Goal: Task Accomplishment & Management: Manage account settings

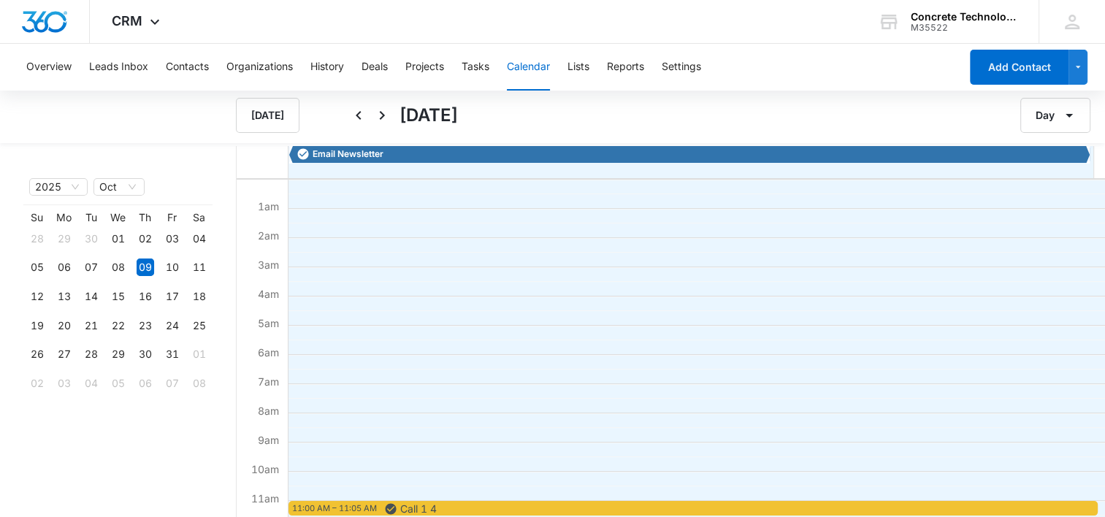
scroll to position [219, 0]
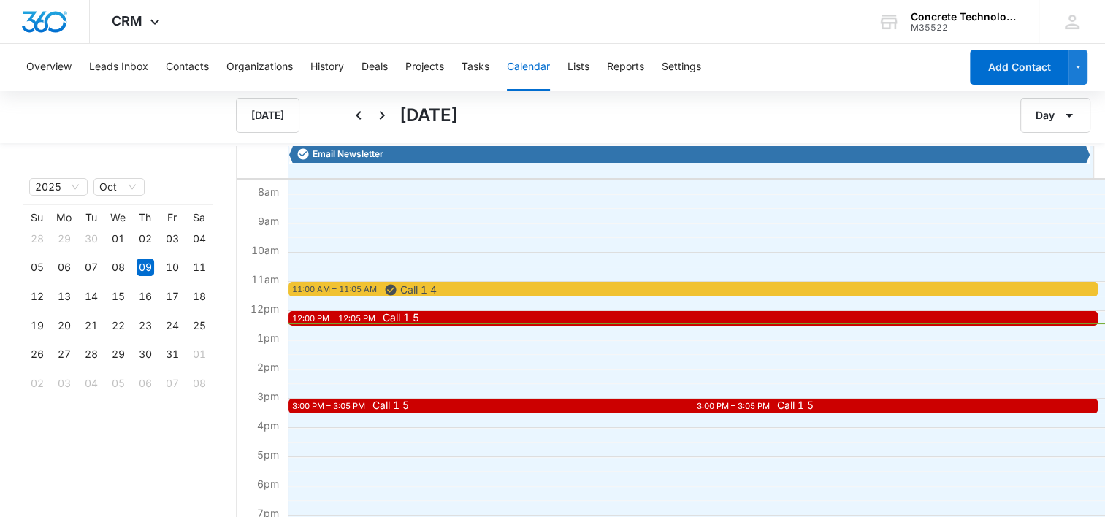
click at [418, 315] on span "Call 1 5" at bounding box center [401, 317] width 37 height 10
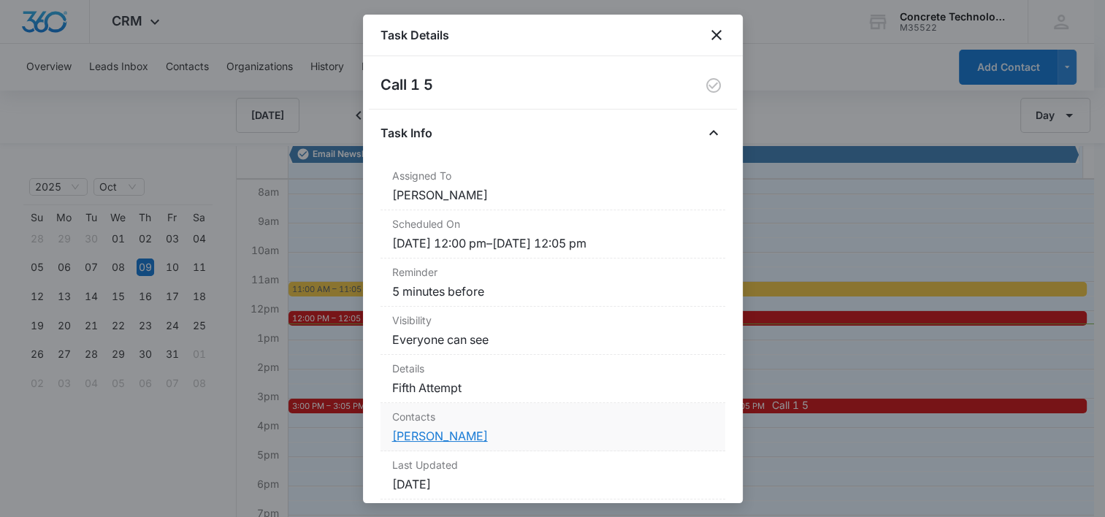
click at [418, 433] on link "[PERSON_NAME]" at bounding box center [440, 436] width 96 height 15
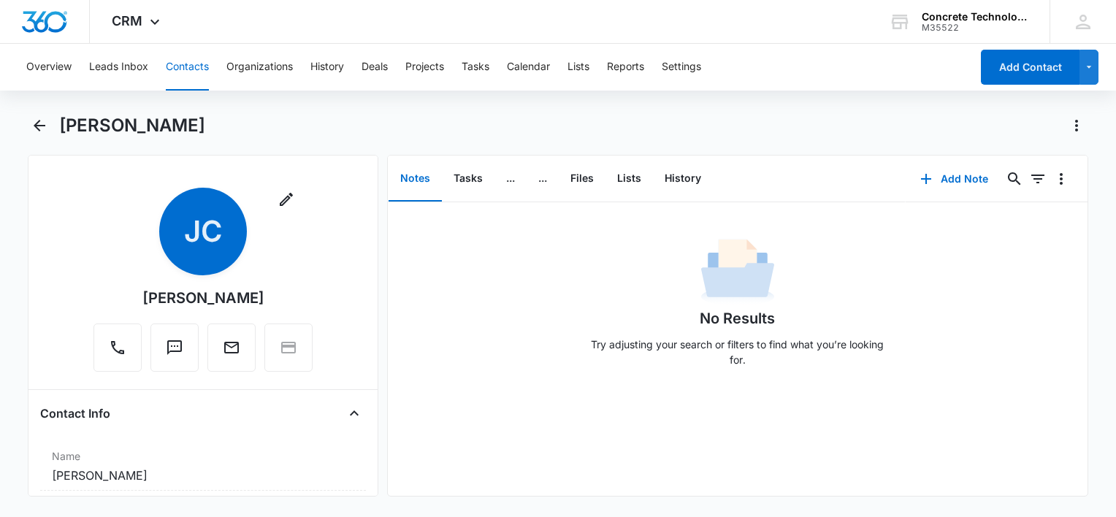
scroll to position [219, 0]
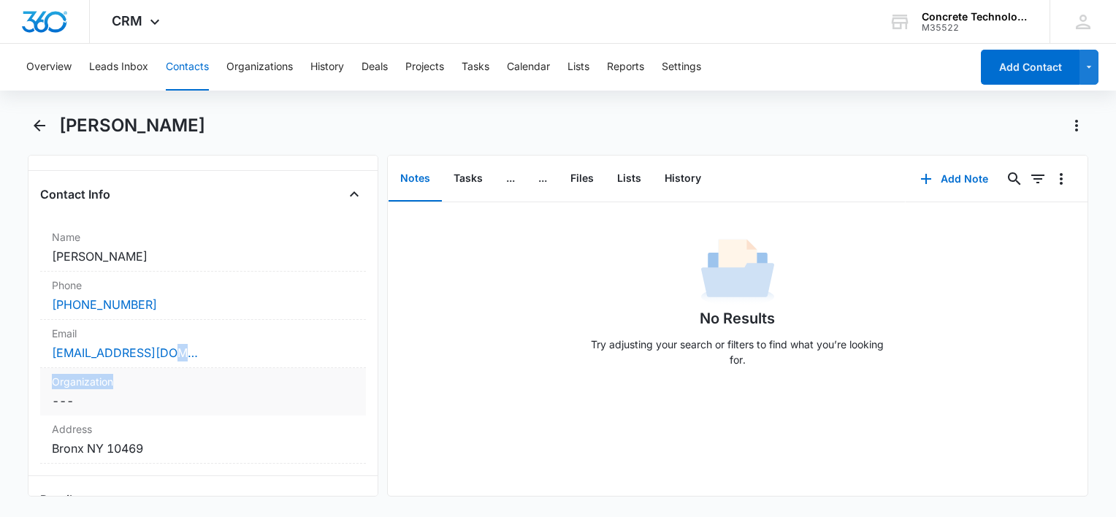
drag, startPoint x: 196, startPoint y: 348, endPoint x: 206, endPoint y: 369, distance: 22.9
click at [206, 369] on dl "Name Cancel Save Changes [PERSON_NAME] Phone Cancel Save Changes [PHONE_NUMBER]…" at bounding box center [203, 343] width 326 height 240
click at [194, 359] on div "[EMAIL_ADDRESS][DOMAIN_NAME]" at bounding box center [203, 353] width 302 height 18
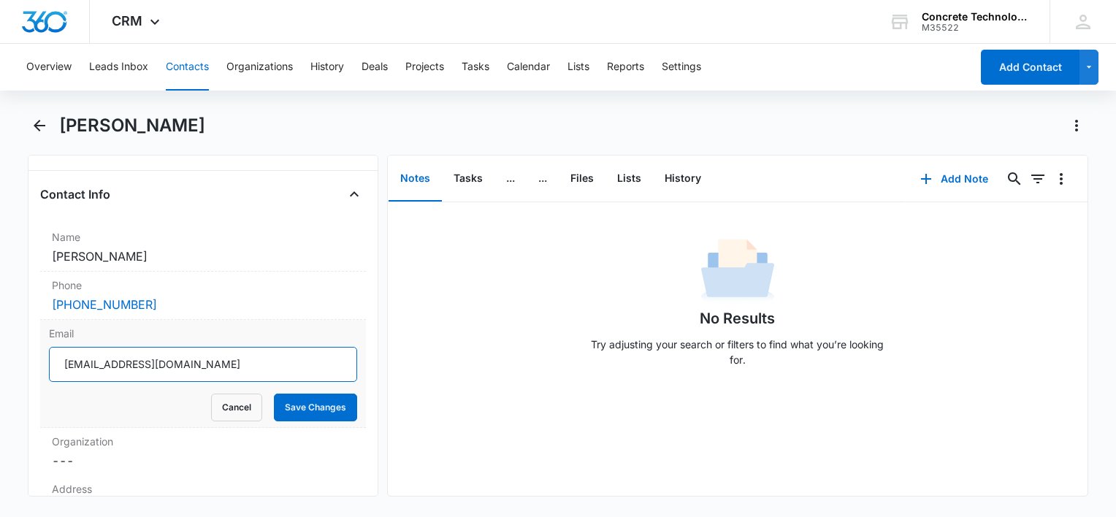
drag, startPoint x: 194, startPoint y: 359, endPoint x: -3, endPoint y: 369, distance: 197.4
click at [0, 369] on html "CRM Apps Reputation Websites Forms CRM Email Social Content Ads Intelligence Fi…" at bounding box center [558, 258] width 1116 height 517
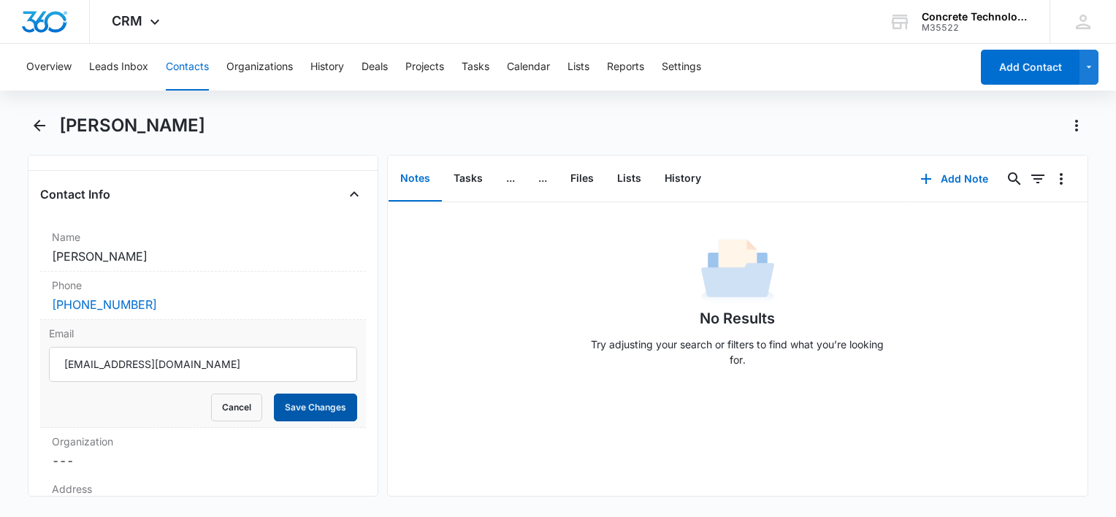
click at [306, 411] on button "Save Changes" at bounding box center [315, 408] width 83 height 28
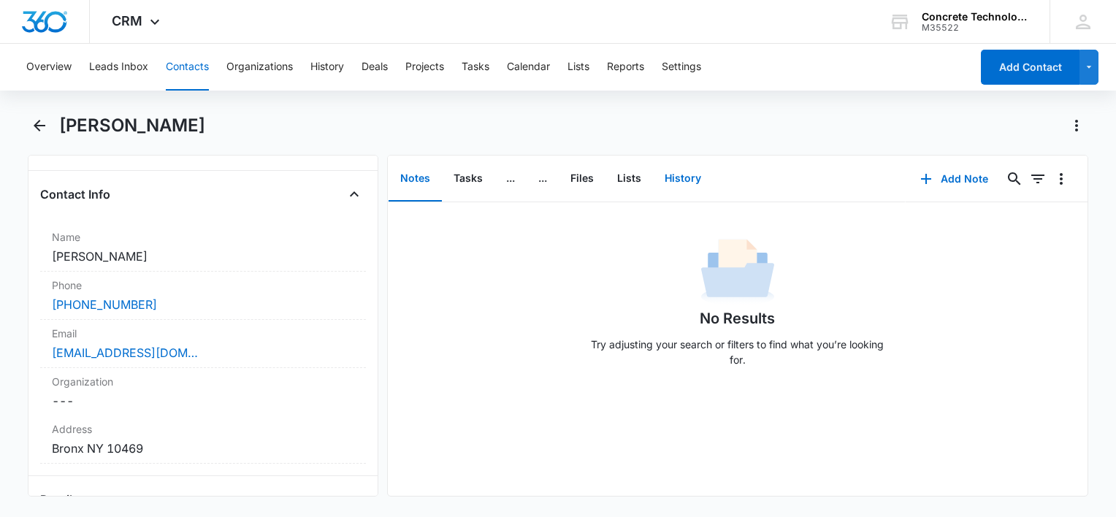
click at [684, 189] on button "History" at bounding box center [683, 178] width 60 height 45
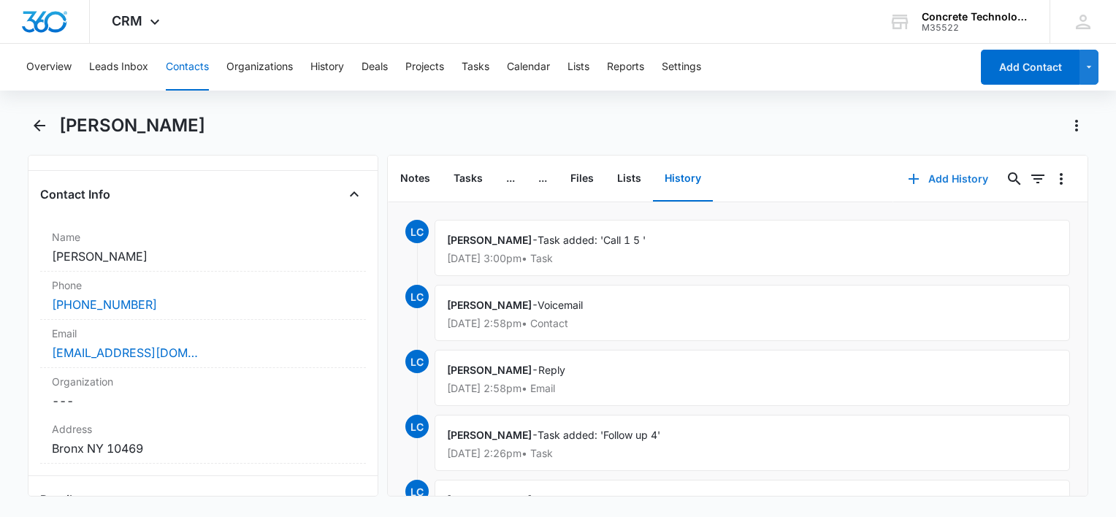
click at [929, 179] on button "Add History" at bounding box center [948, 178] width 110 height 35
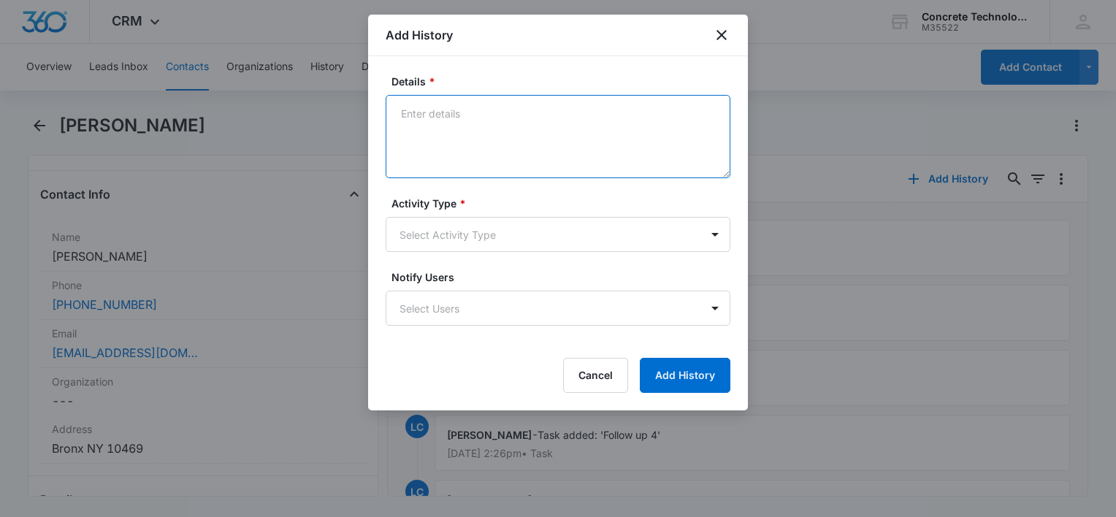
click at [537, 153] on textarea "Details *" at bounding box center [557, 136] width 345 height 83
type textarea "Voicemail"
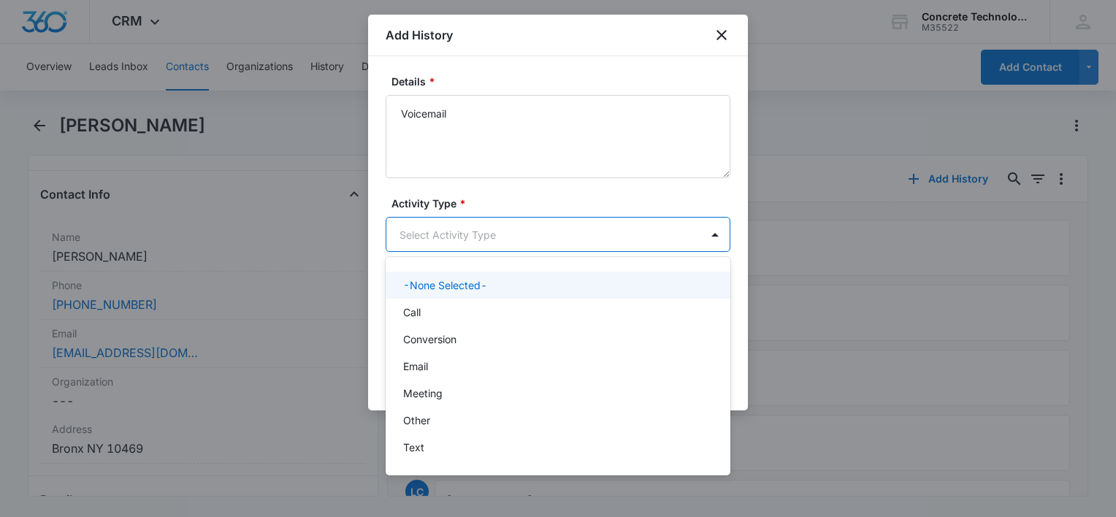
click at [514, 239] on body "CRM Apps Reputation Websites Forms CRM Email Social Content Ads Intelligence Fi…" at bounding box center [558, 258] width 1116 height 517
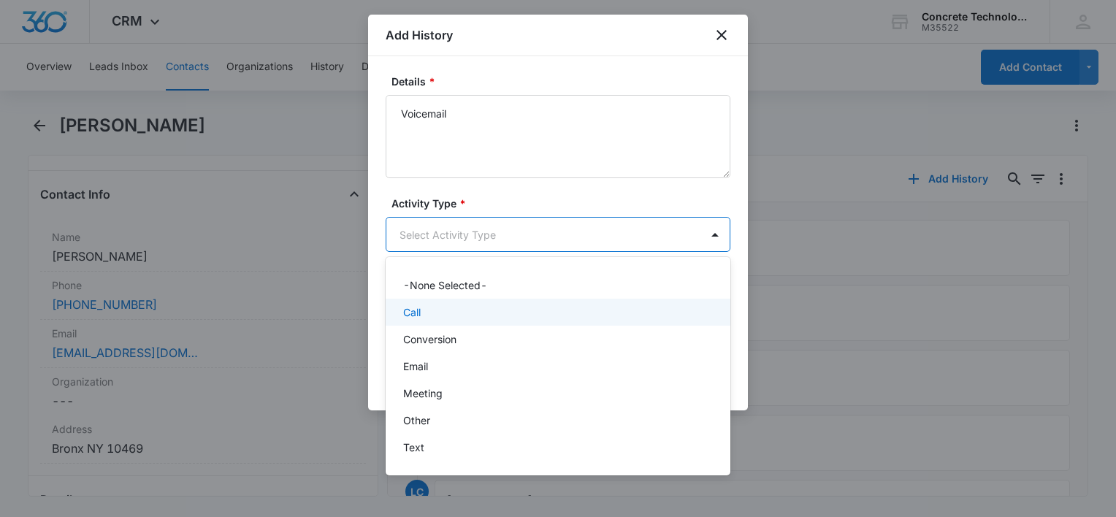
click at [476, 318] on div "Call" at bounding box center [556, 311] width 307 height 15
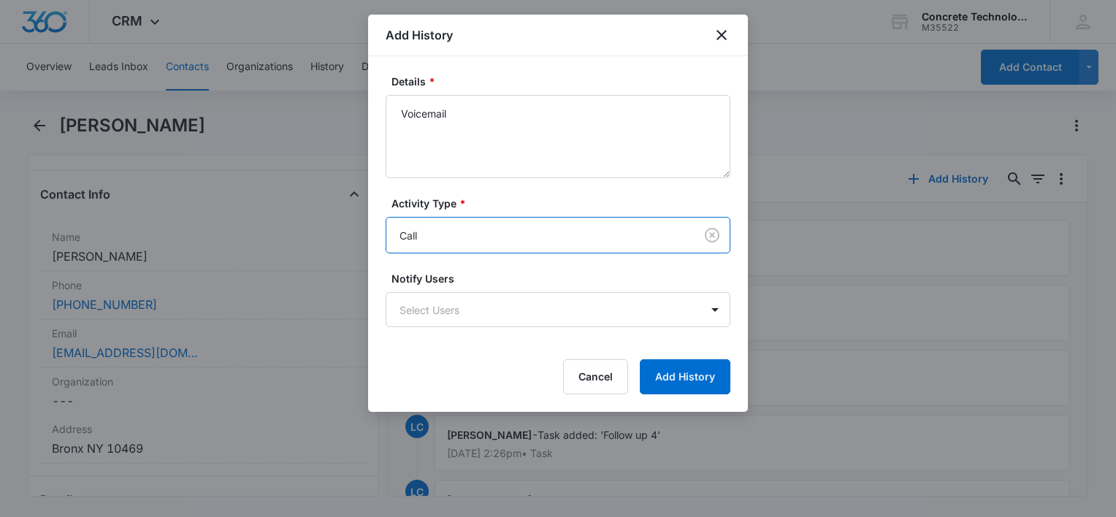
click at [476, 318] on body "CRM Apps Reputation Websites Forms CRM Email Social Content Ads Intelligence Fi…" at bounding box center [558, 258] width 1116 height 517
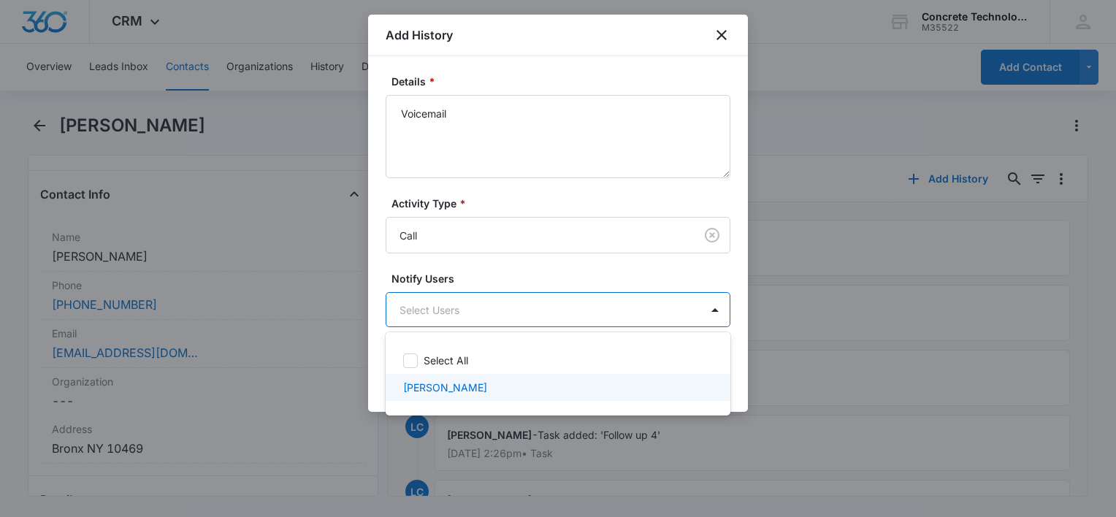
click at [454, 381] on p "[PERSON_NAME]" at bounding box center [445, 387] width 84 height 15
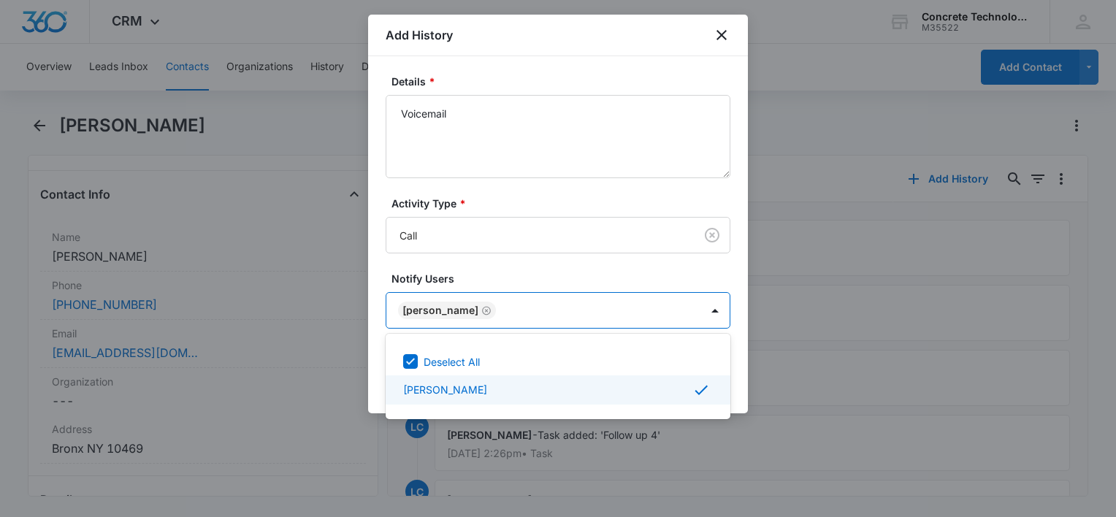
click at [736, 391] on div at bounding box center [558, 258] width 1116 height 517
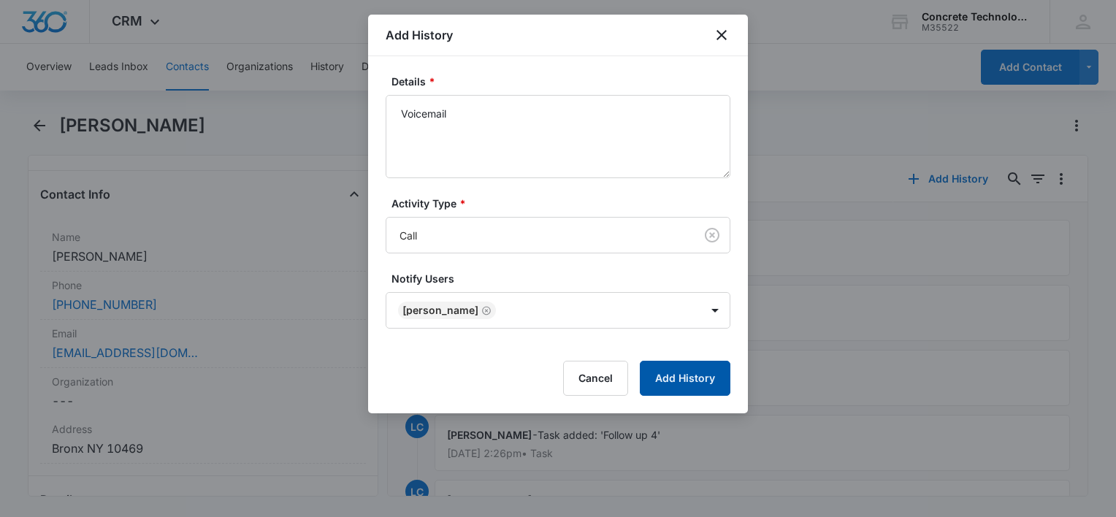
click at [708, 386] on button "Add History" at bounding box center [685, 378] width 91 height 35
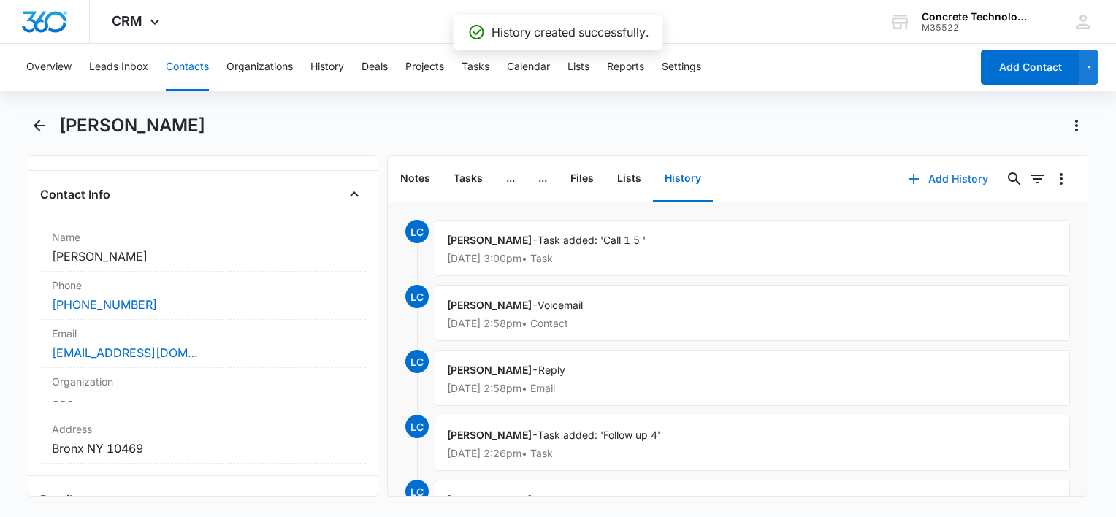
click at [940, 176] on button "Add History" at bounding box center [948, 178] width 110 height 35
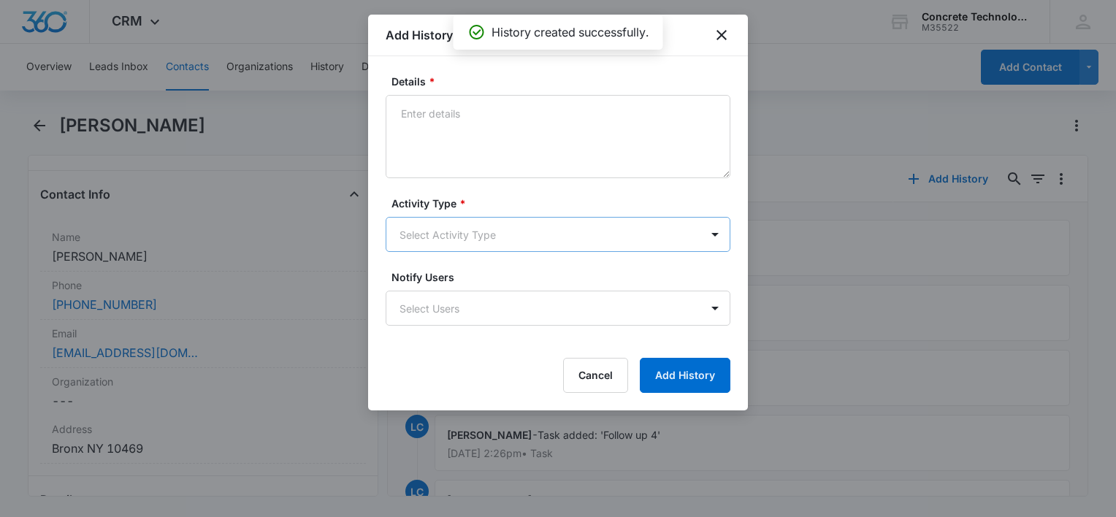
click at [493, 237] on body "CRM Apps Reputation Websites Forms CRM Email Social Content Ads Intelligence Fi…" at bounding box center [558, 258] width 1116 height 517
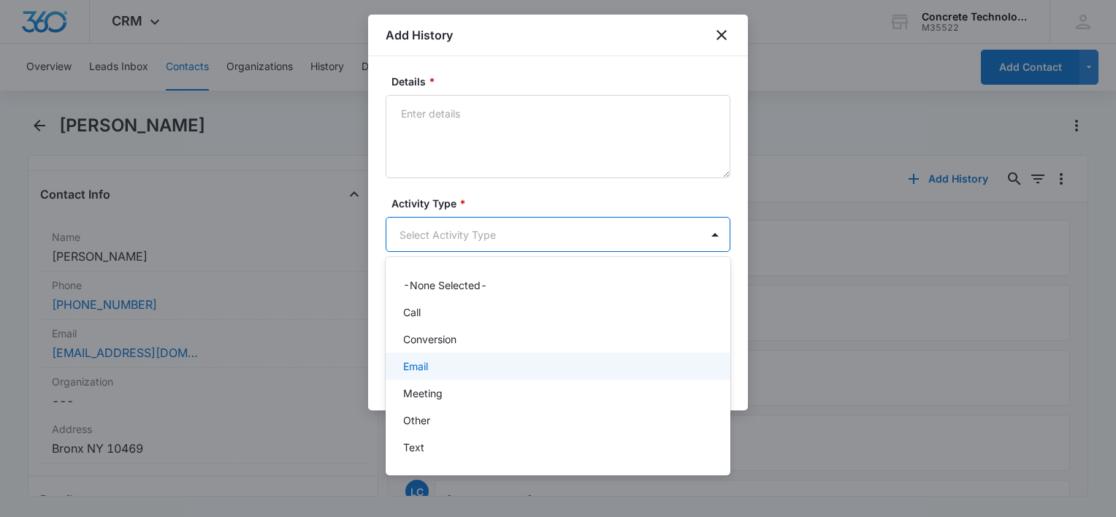
click at [432, 361] on div "Email" at bounding box center [556, 365] width 307 height 15
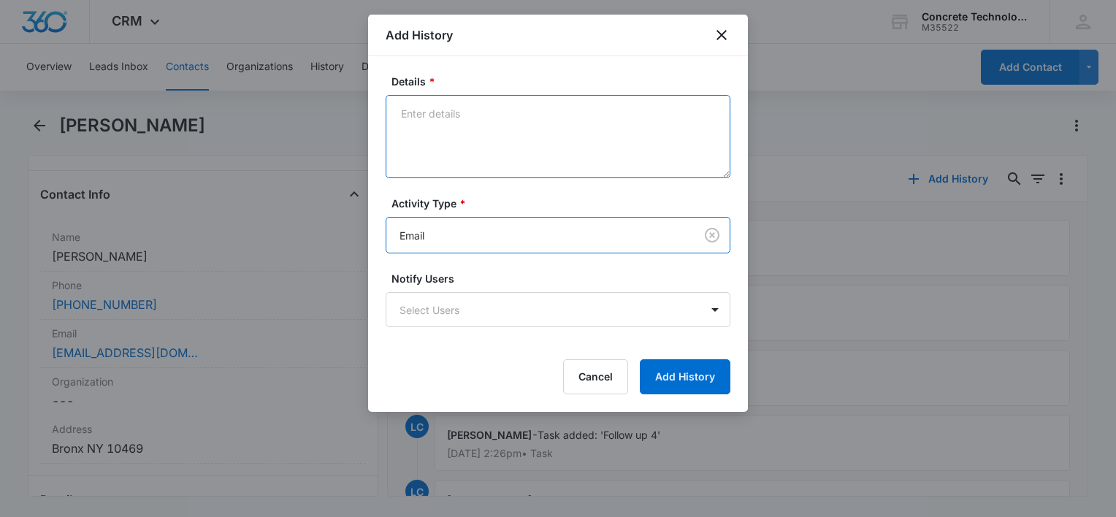
click at [477, 142] on textarea "Details *" at bounding box center [557, 136] width 345 height 83
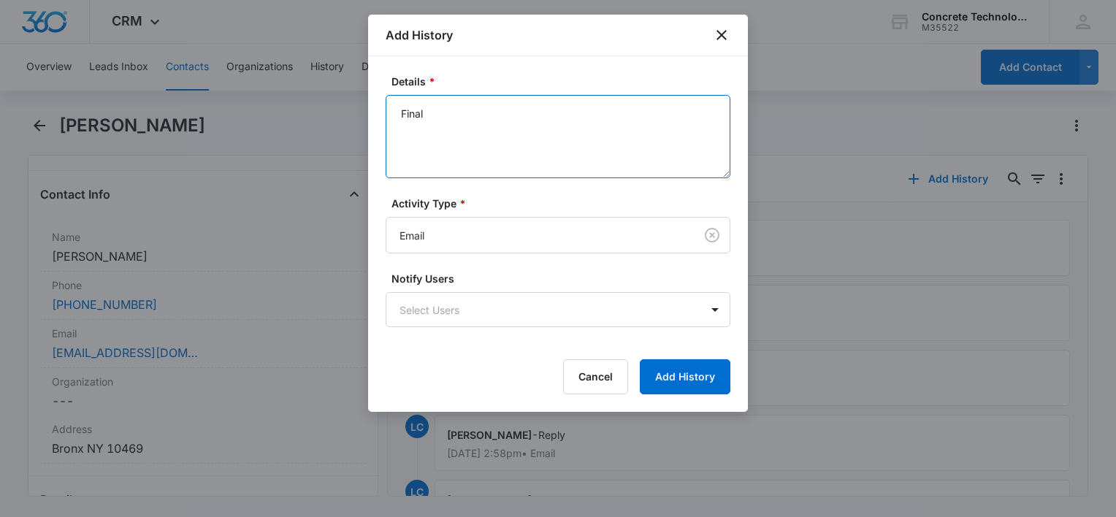
type textarea "Final"
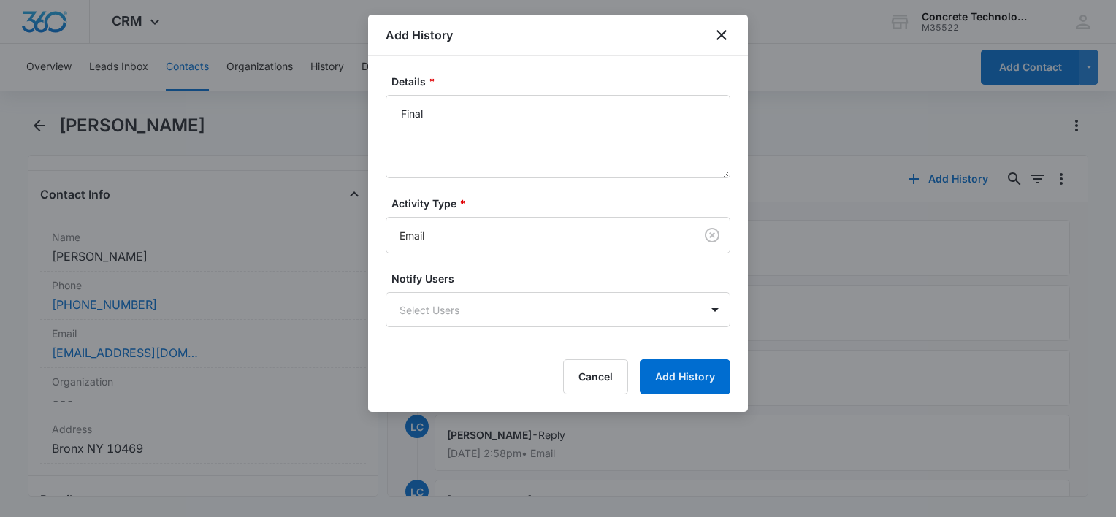
click at [523, 327] on form "Details * Final Activity Type * Email Notify Users Select Users Cancel Add Hist…" at bounding box center [557, 234] width 345 height 321
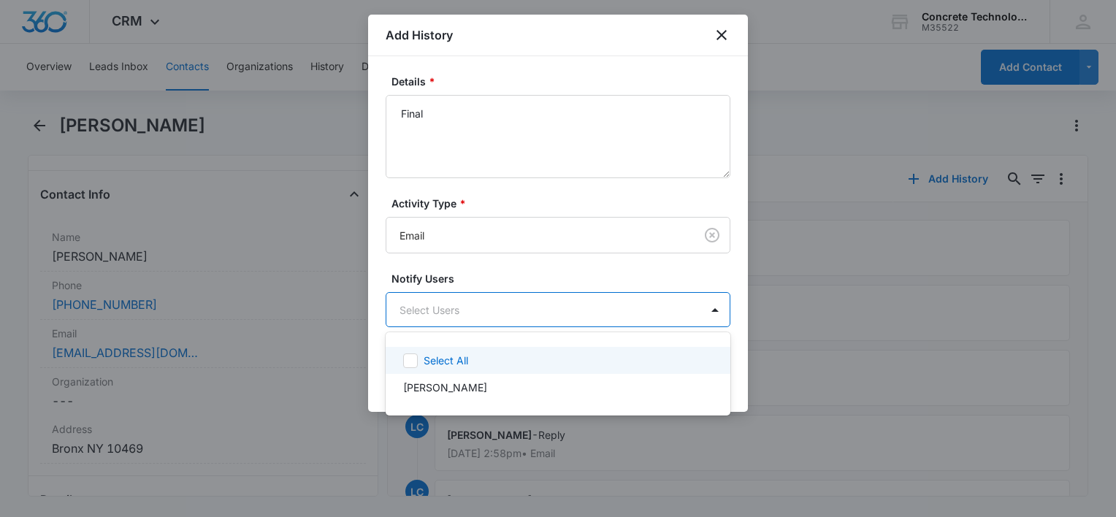
click at [526, 323] on body "CRM Apps Reputation Websites Forms CRM Email Social Content Ads Intelligence Fi…" at bounding box center [558, 258] width 1116 height 517
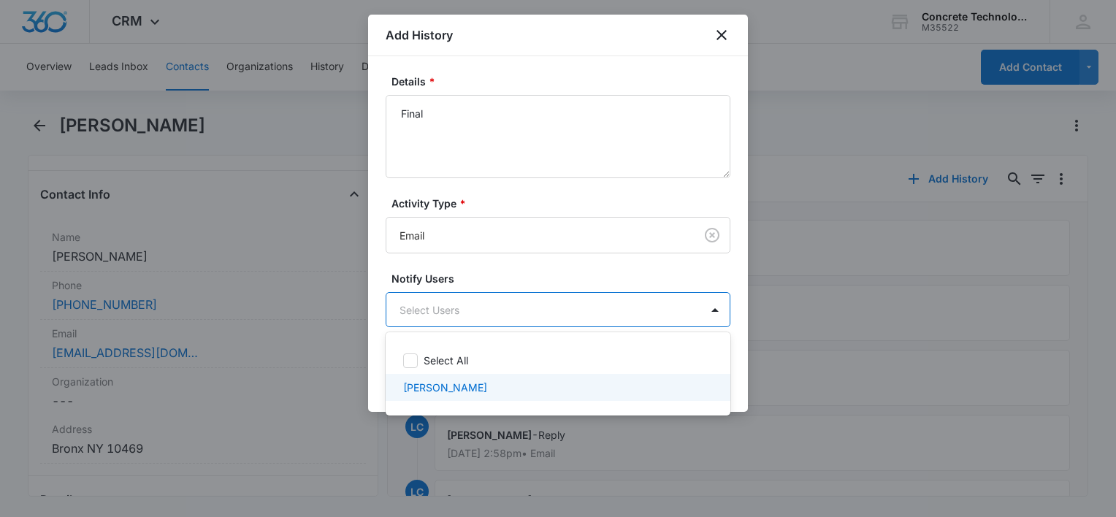
click at [470, 374] on div "Select All [PERSON_NAME]" at bounding box center [557, 374] width 345 height 60
click at [425, 373] on div "Select All [PERSON_NAME]" at bounding box center [557, 374] width 345 height 60
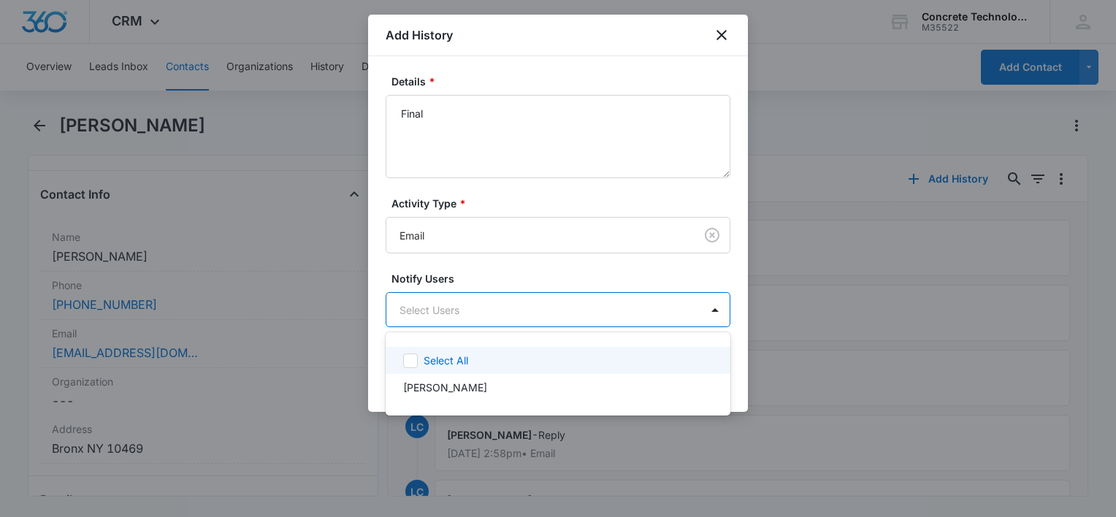
click at [412, 360] on icon at bounding box center [410, 360] width 13 height 13
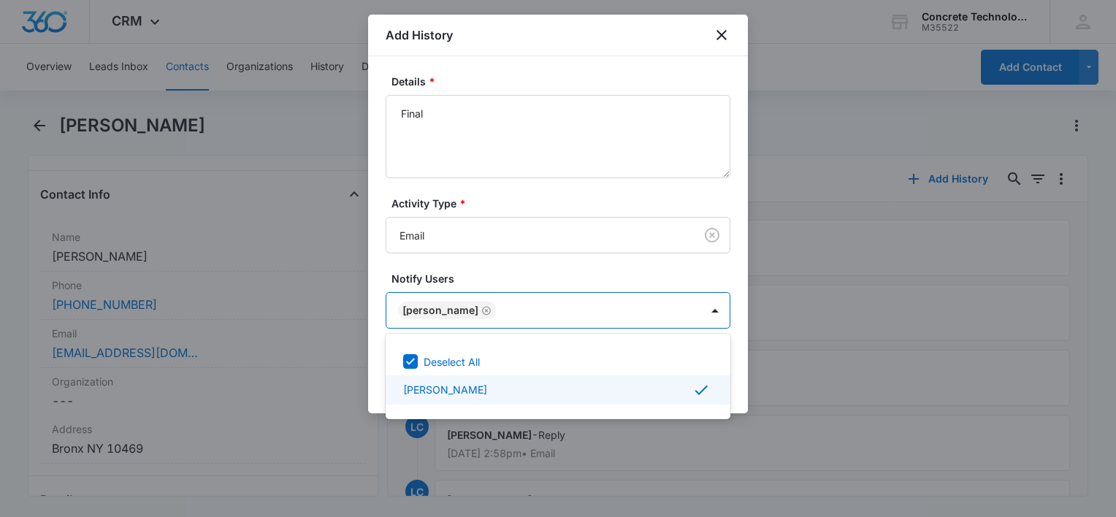
click at [734, 377] on div at bounding box center [558, 258] width 1116 height 517
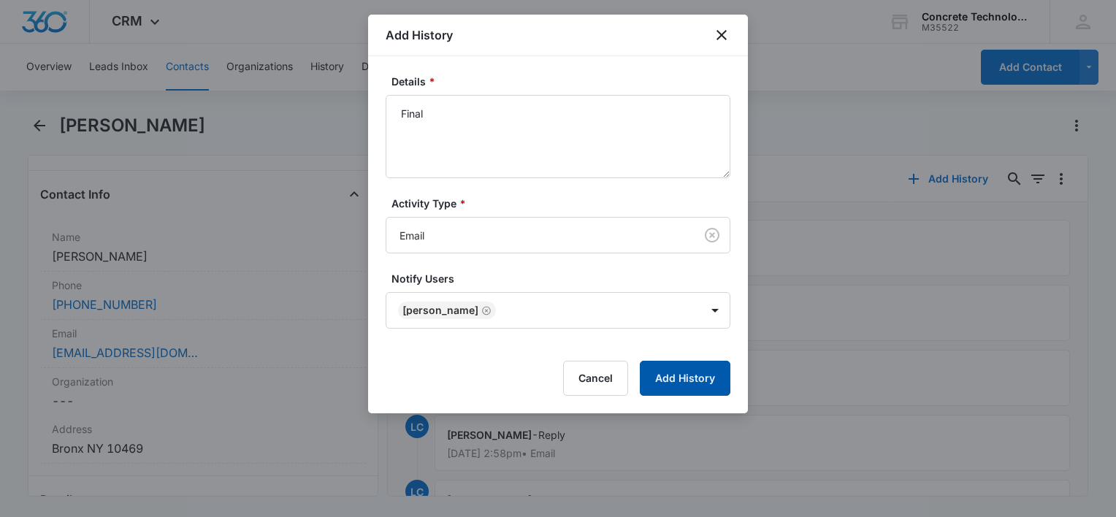
click at [713, 379] on button "Add History" at bounding box center [685, 378] width 91 height 35
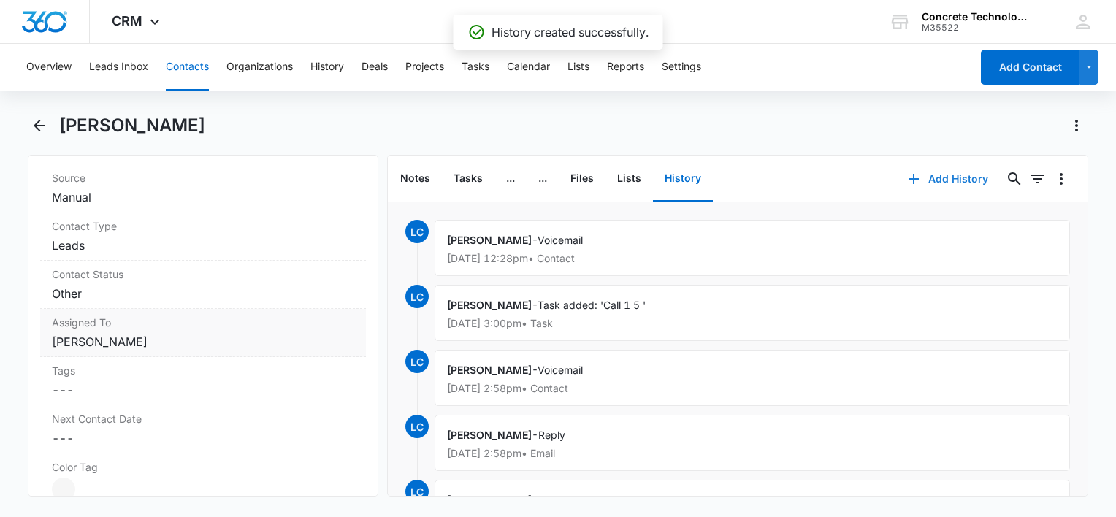
scroll to position [584, 0]
click at [121, 284] on dd "Cancel Save Changes Other" at bounding box center [203, 293] width 302 height 18
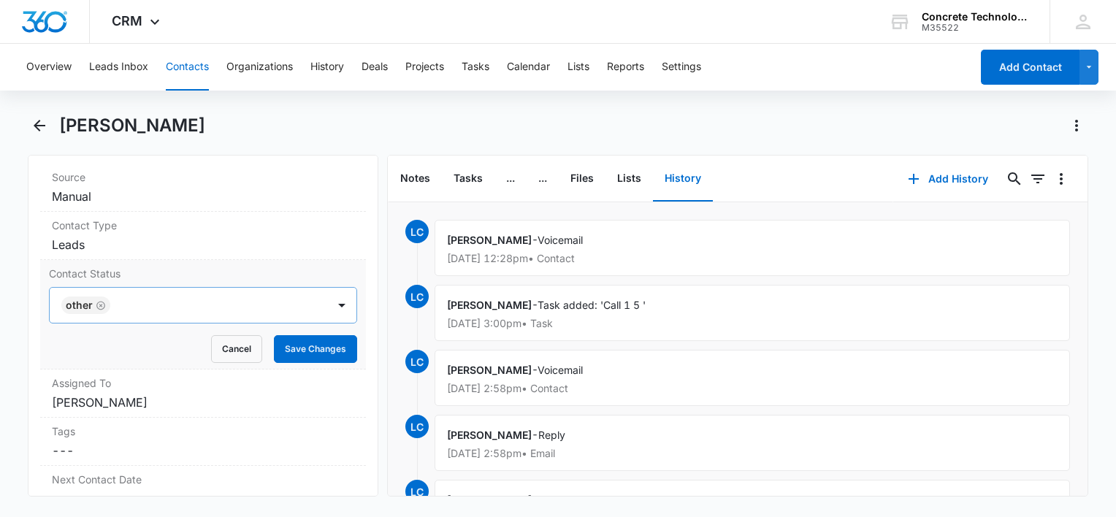
click at [99, 304] on icon "Remove Other" at bounding box center [101, 305] width 10 height 11
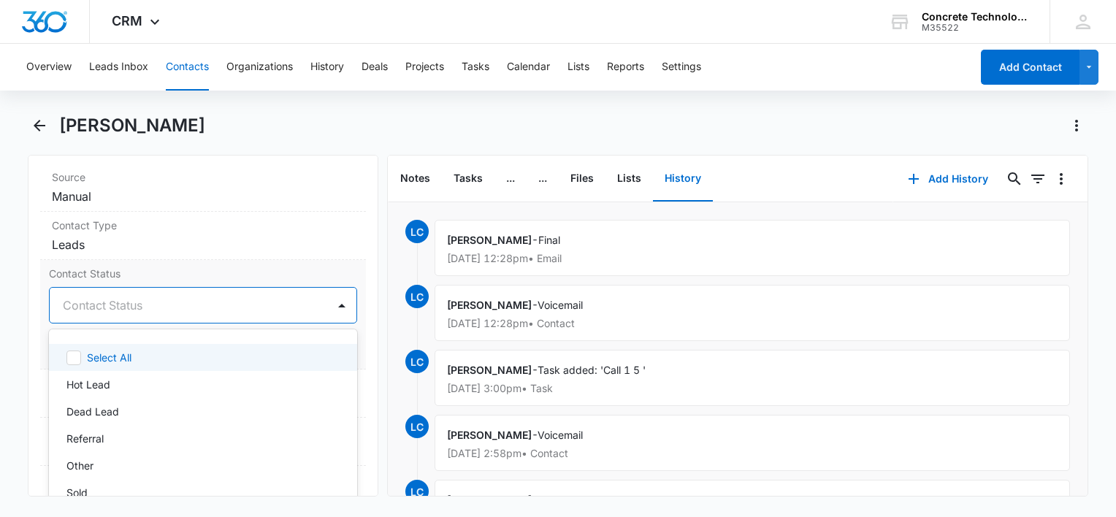
click at [174, 310] on div at bounding box center [185, 305] width 245 height 20
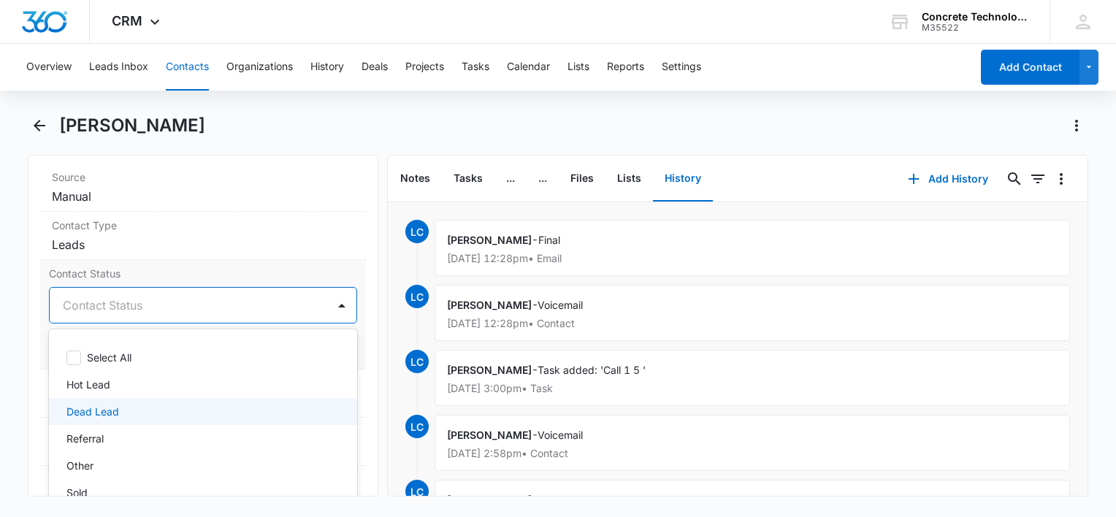
click at [118, 412] on div "Dead Lead" at bounding box center [201, 411] width 270 height 15
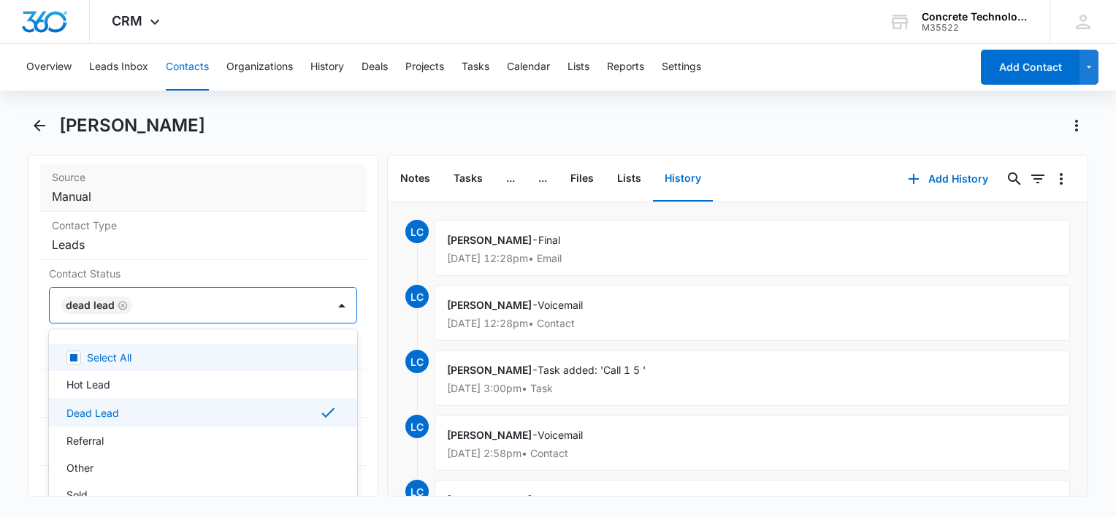
click at [280, 204] on div "Source Cancel Save Changes Manual" at bounding box center [203, 188] width 326 height 48
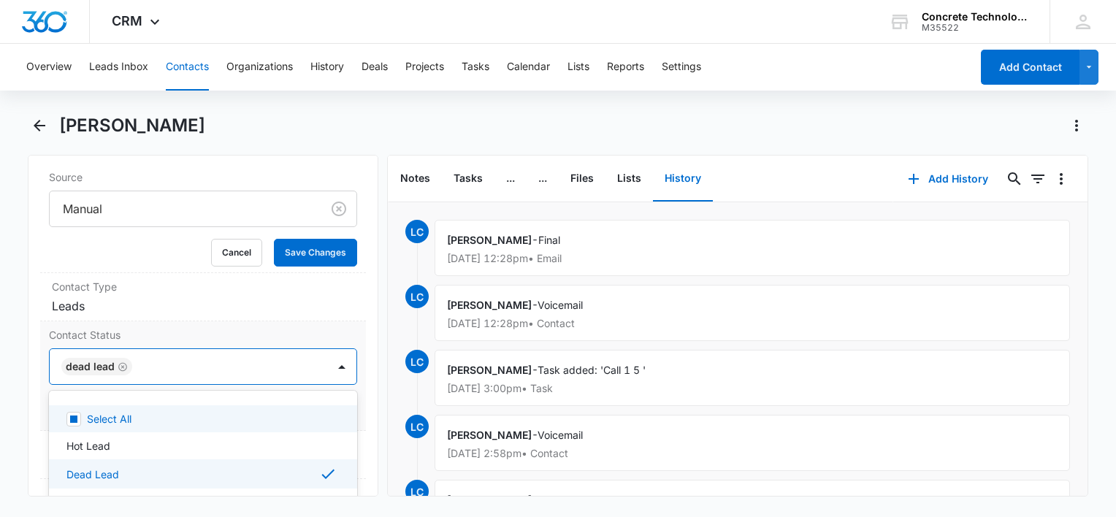
click at [299, 380] on div "Dead Lead" at bounding box center [188, 366] width 277 height 35
click at [315, 258] on button "Save Changes" at bounding box center [315, 253] width 83 height 28
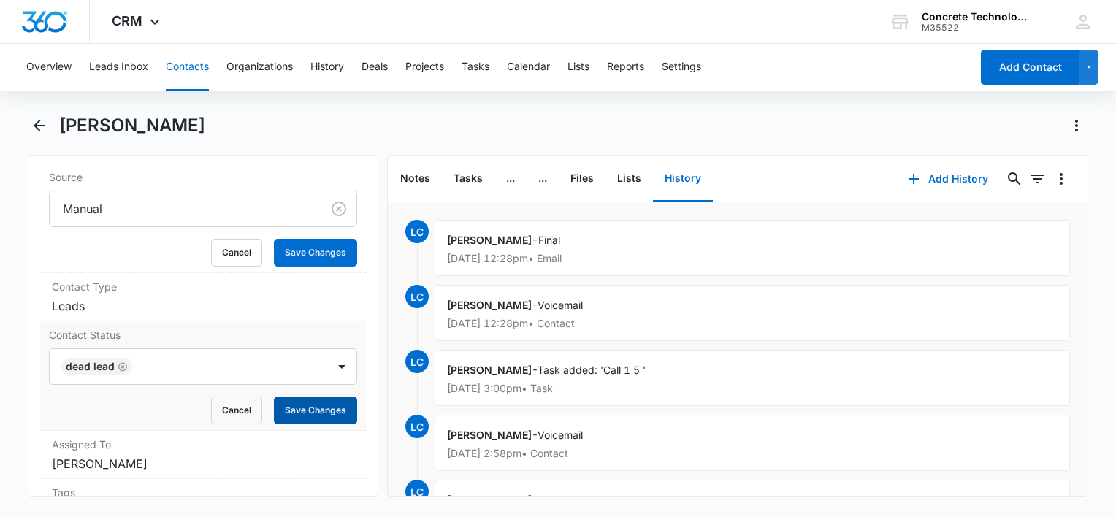
click at [301, 412] on button "Save Changes" at bounding box center [315, 410] width 83 height 28
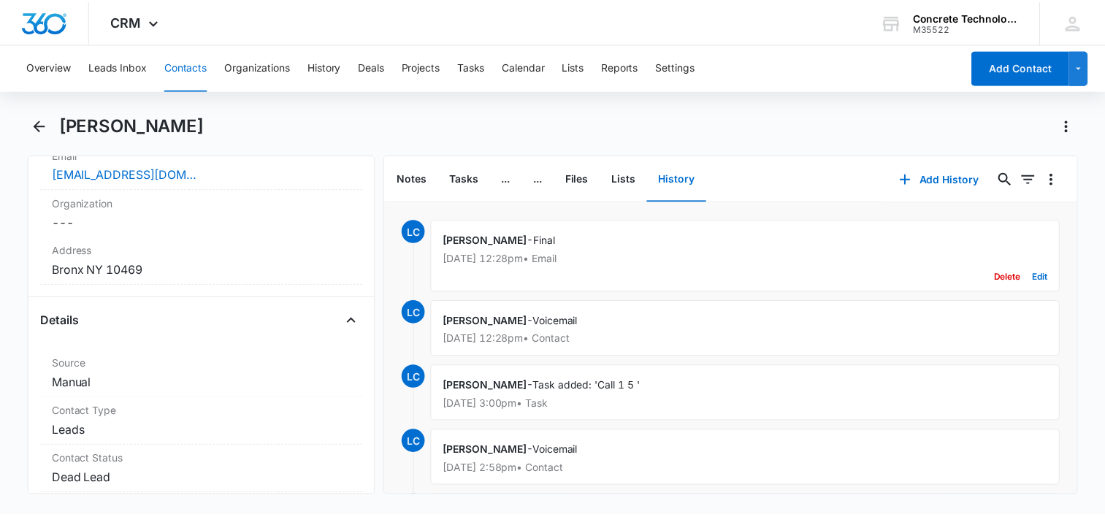
scroll to position [292, 0]
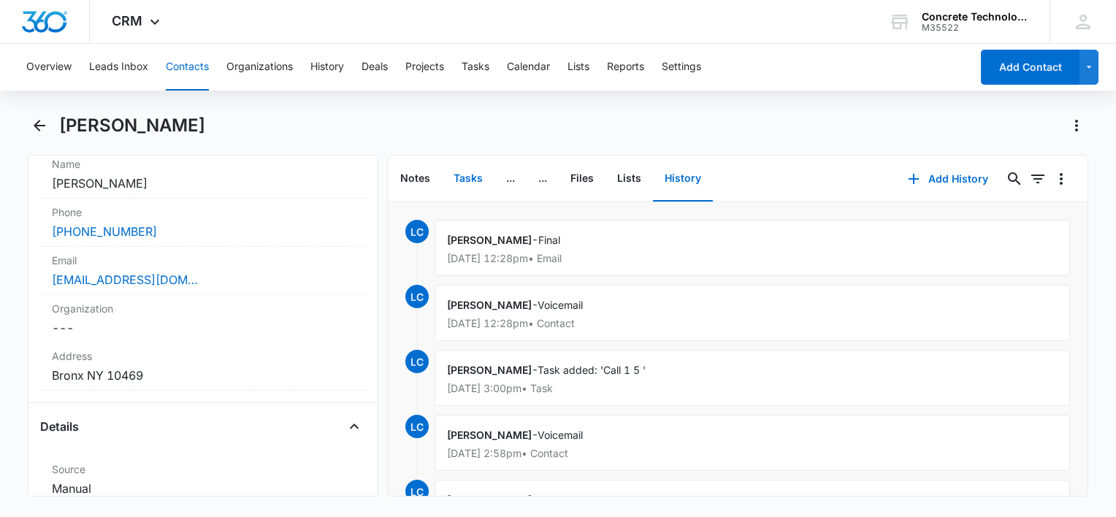
click at [464, 172] on button "Tasks" at bounding box center [468, 178] width 53 height 45
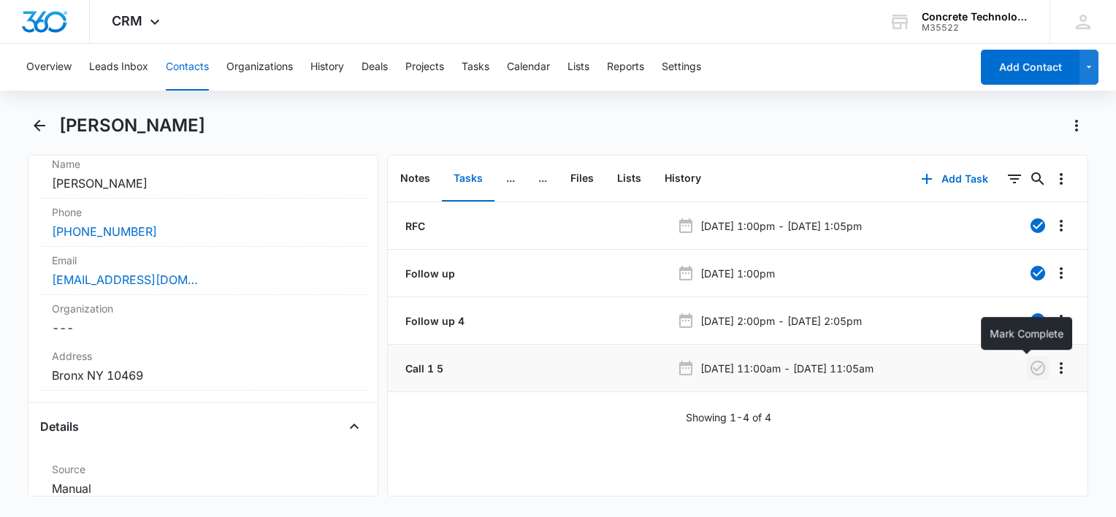
click at [1030, 368] on icon "button" at bounding box center [1037, 368] width 15 height 15
click at [520, 73] on button "Calendar" at bounding box center [528, 67] width 43 height 47
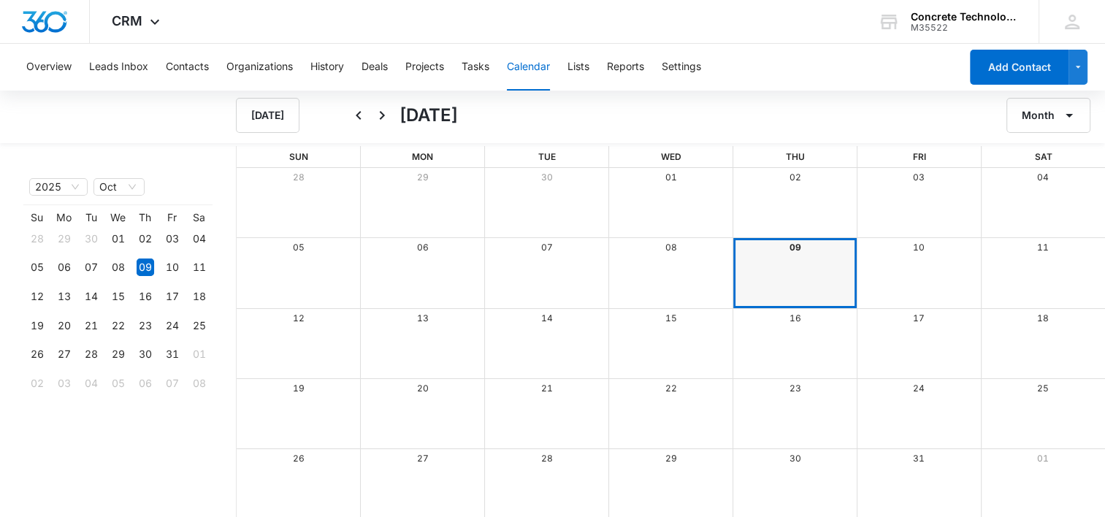
click at [800, 248] on div "09" at bounding box center [794, 247] width 124 height 19
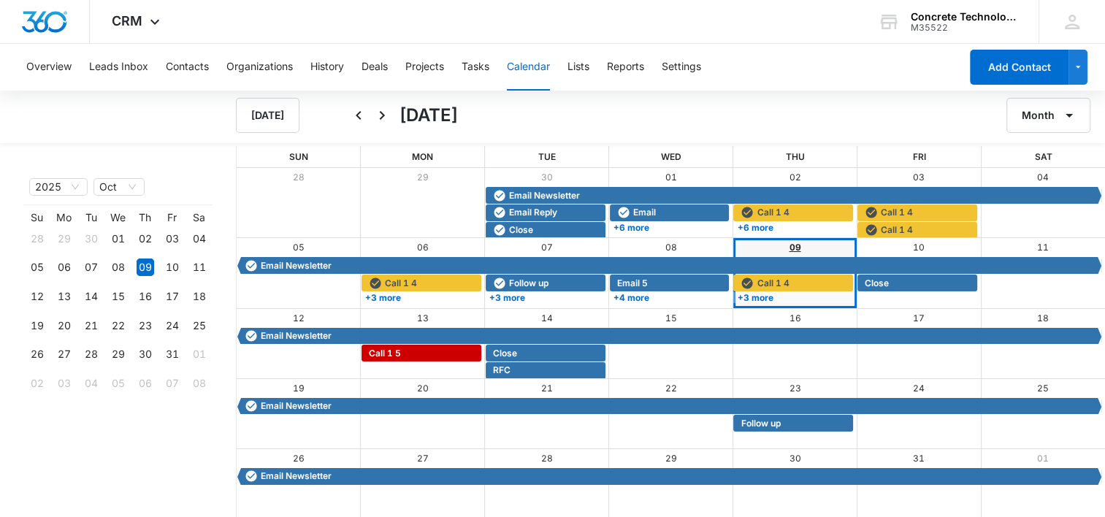
click at [793, 243] on link "09" at bounding box center [794, 247] width 12 height 11
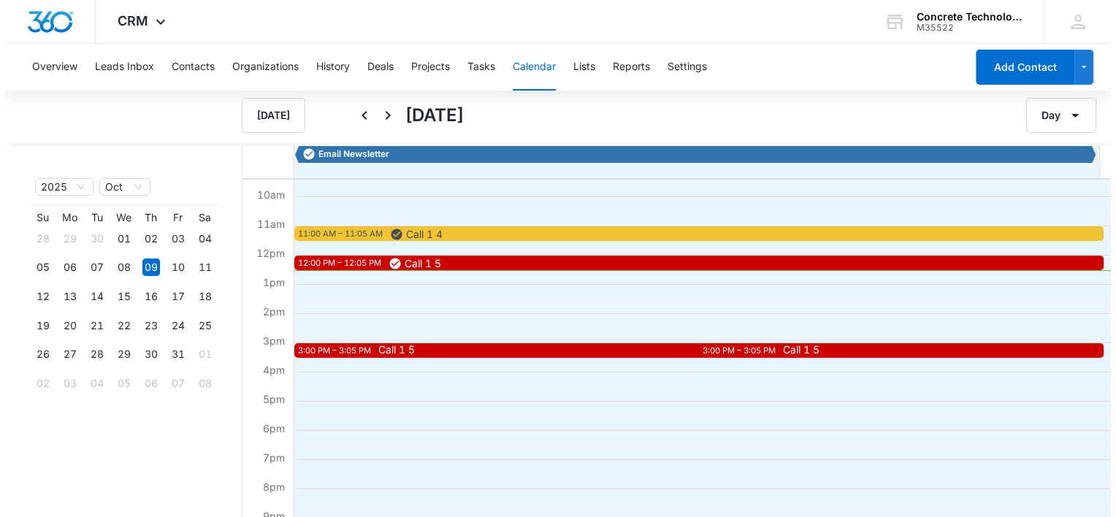
scroll to position [288, 0]
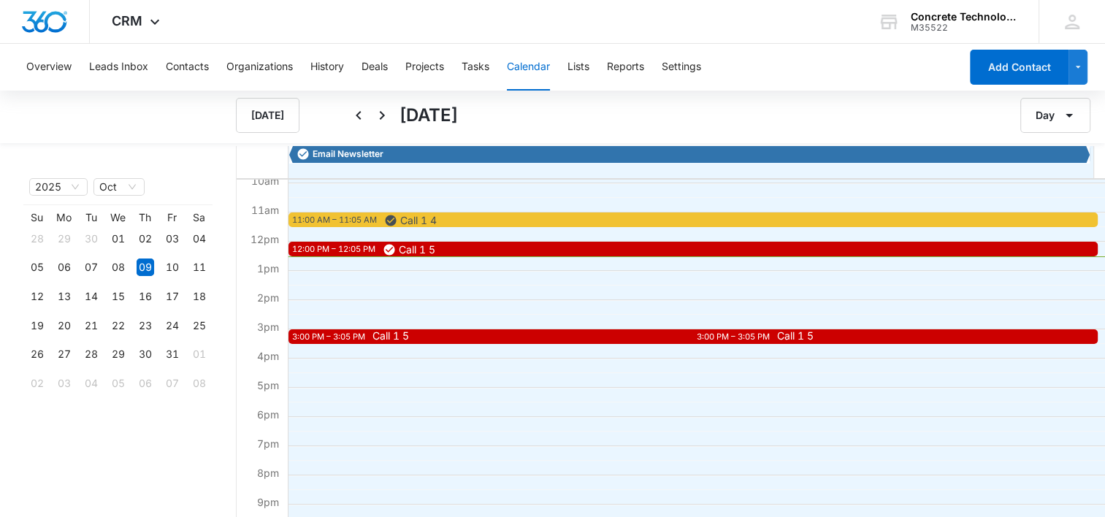
click at [380, 341] on div "Call 1 5" at bounding box center [709, 337] width 680 height 12
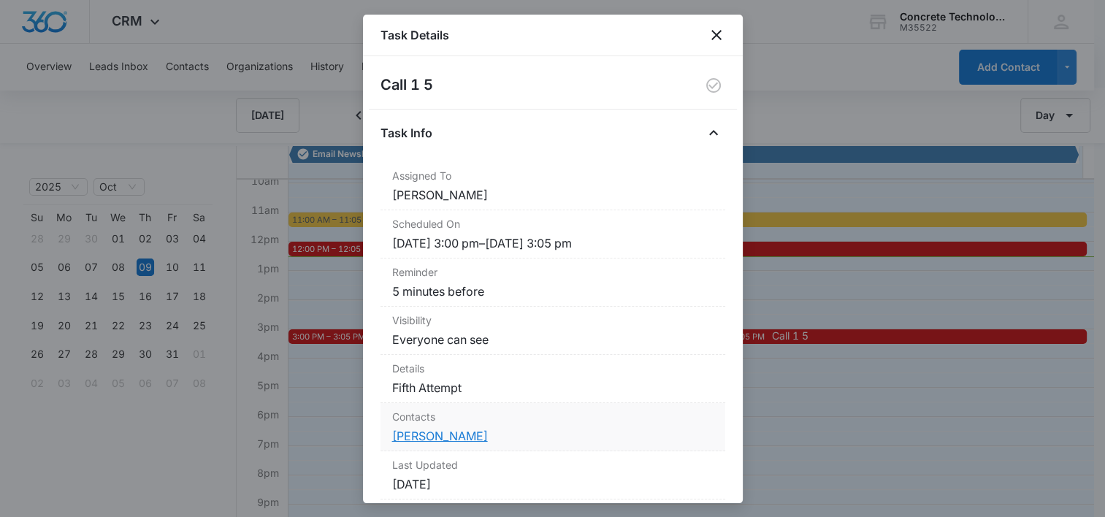
click at [441, 437] on link "[PERSON_NAME]" at bounding box center [440, 436] width 96 height 15
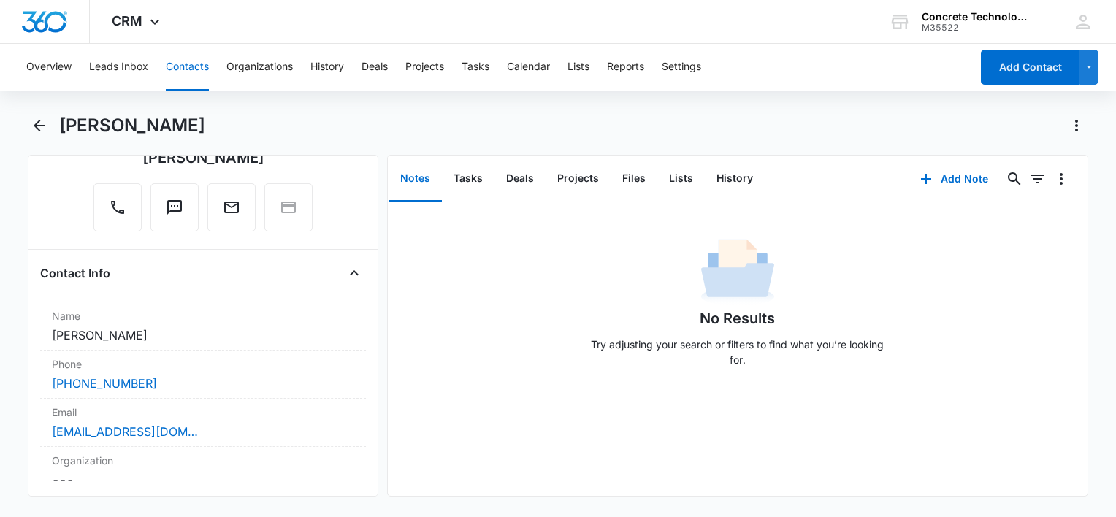
scroll to position [146, 0]
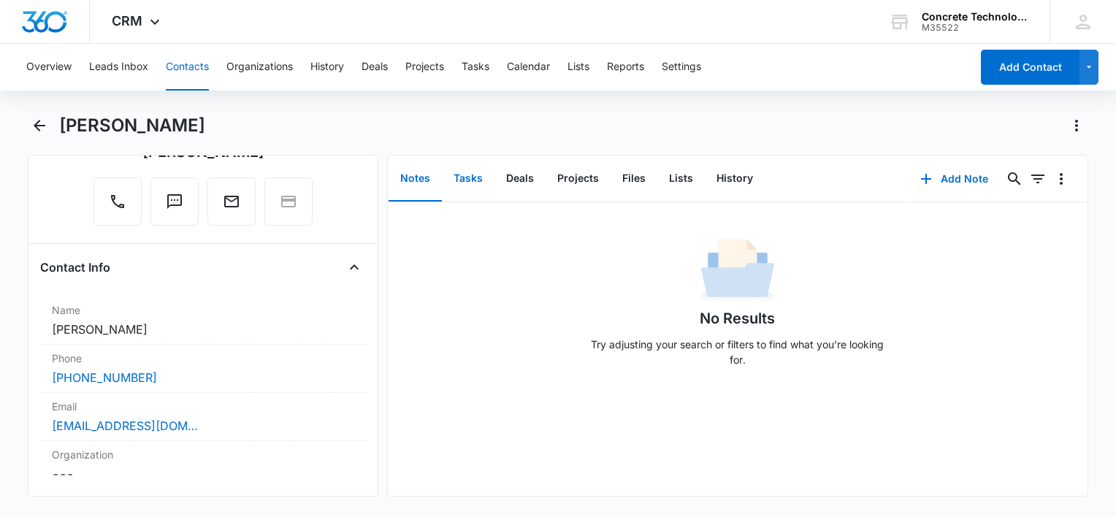
click at [477, 178] on button "Tasks" at bounding box center [468, 178] width 53 height 45
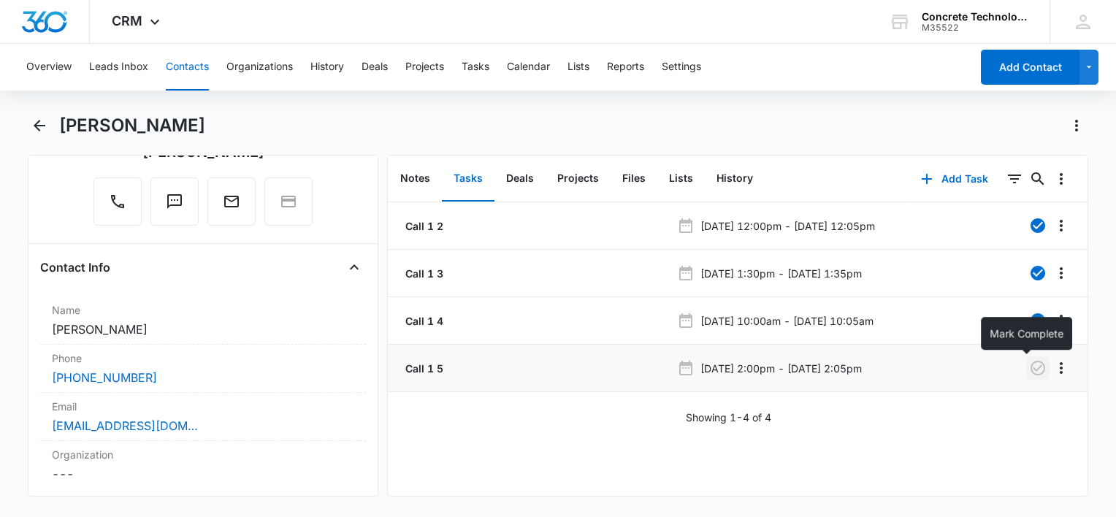
click at [1029, 365] on icon "button" at bounding box center [1038, 368] width 18 height 18
click at [721, 169] on button "History" at bounding box center [735, 178] width 60 height 45
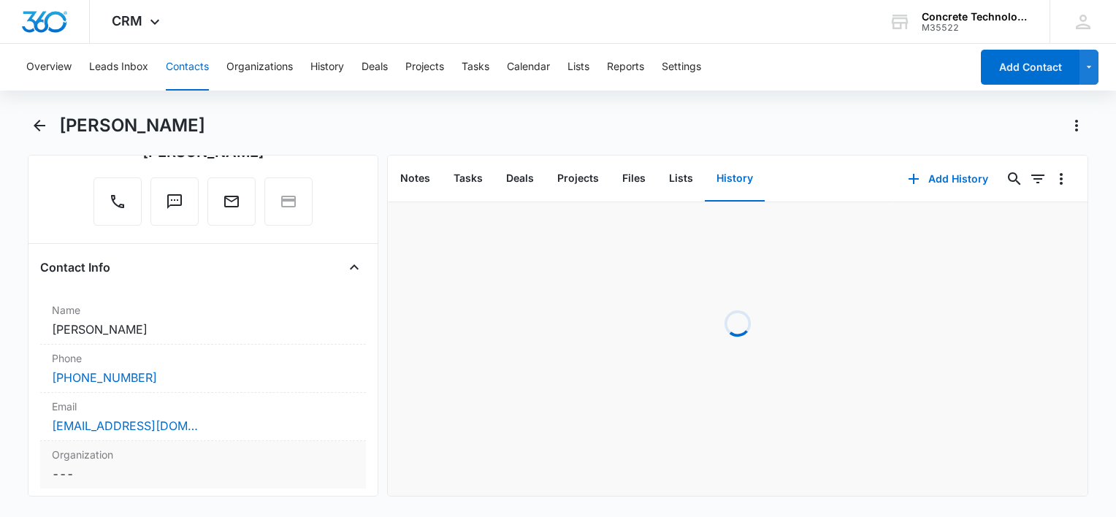
click at [249, 426] on div "[EMAIL_ADDRESS][DOMAIN_NAME]" at bounding box center [203, 426] width 302 height 18
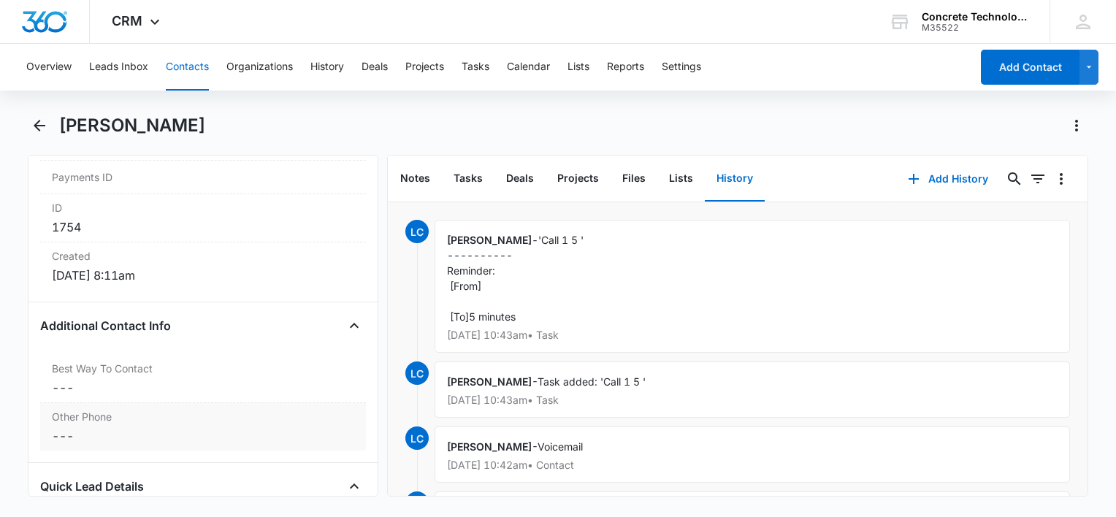
drag, startPoint x: 249, startPoint y: 426, endPoint x: 48, endPoint y: 426, distance: 200.8
click at [29, 444] on div "Remove SI [PERSON_NAME] Contact Info Name Cancel Save Changes [PERSON_NAME] Pho…" at bounding box center [203, 326] width 350 height 342
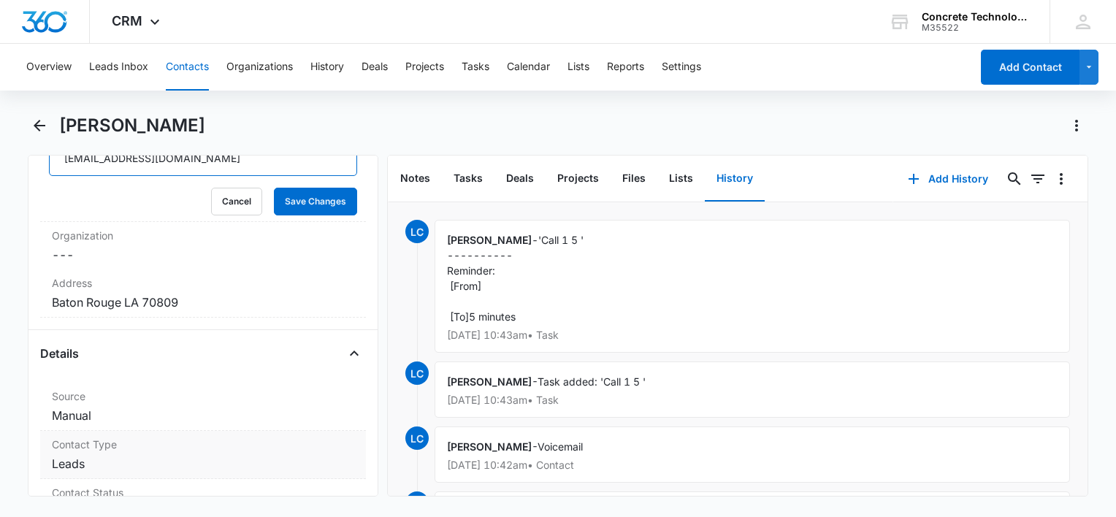
scroll to position [187, 0]
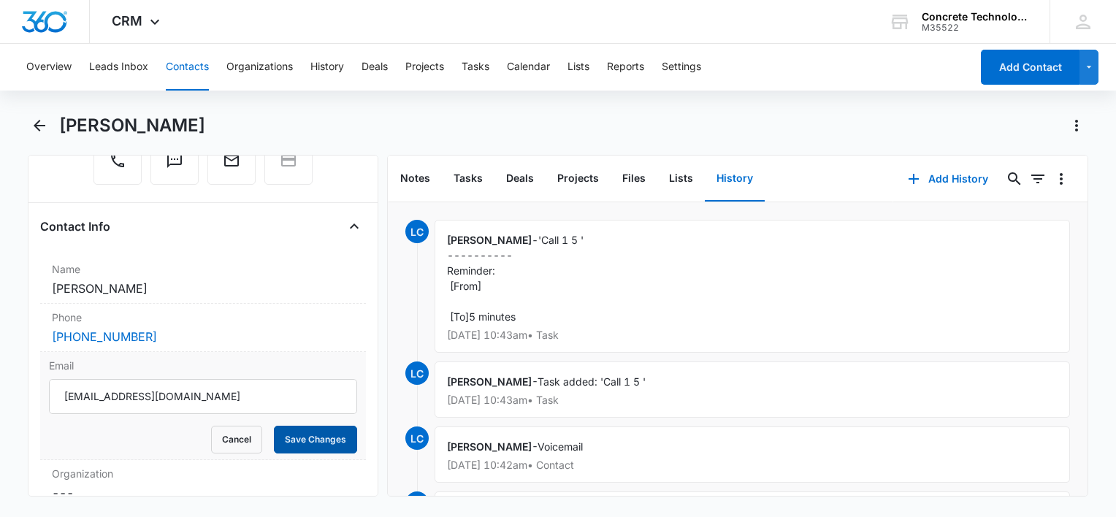
click at [303, 450] on button "Save Changes" at bounding box center [315, 440] width 83 height 28
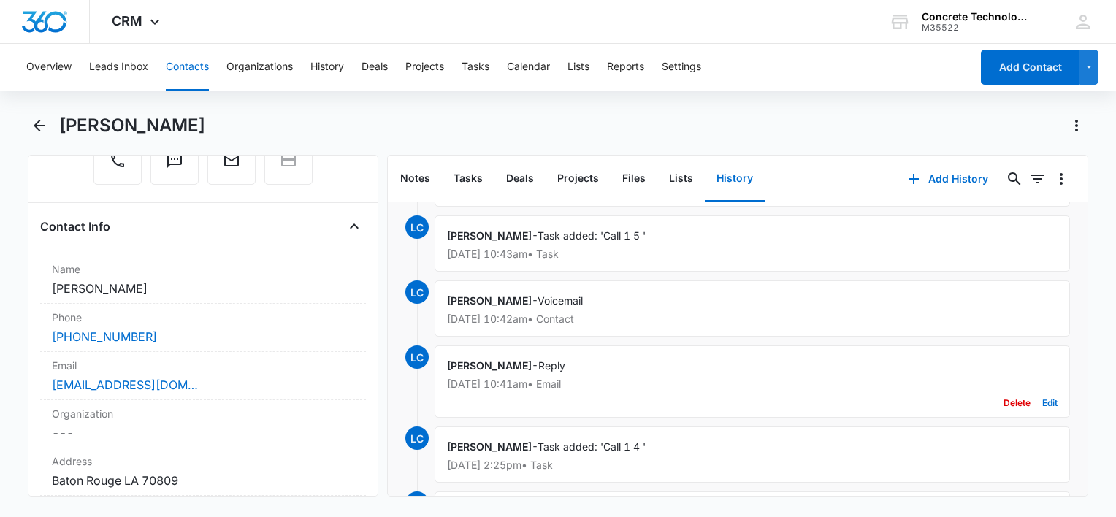
scroll to position [0, 0]
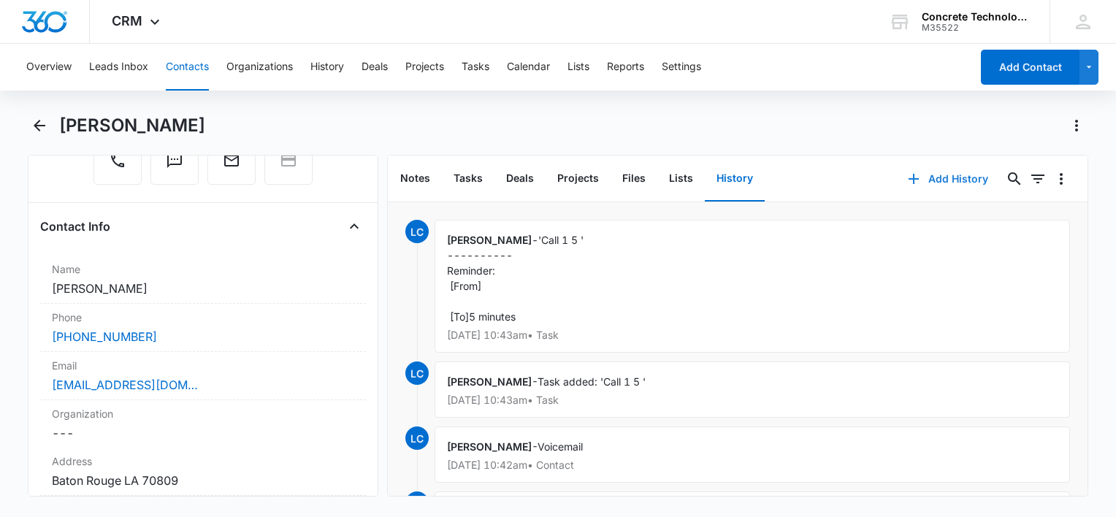
click at [943, 176] on button "Add History" at bounding box center [948, 178] width 110 height 35
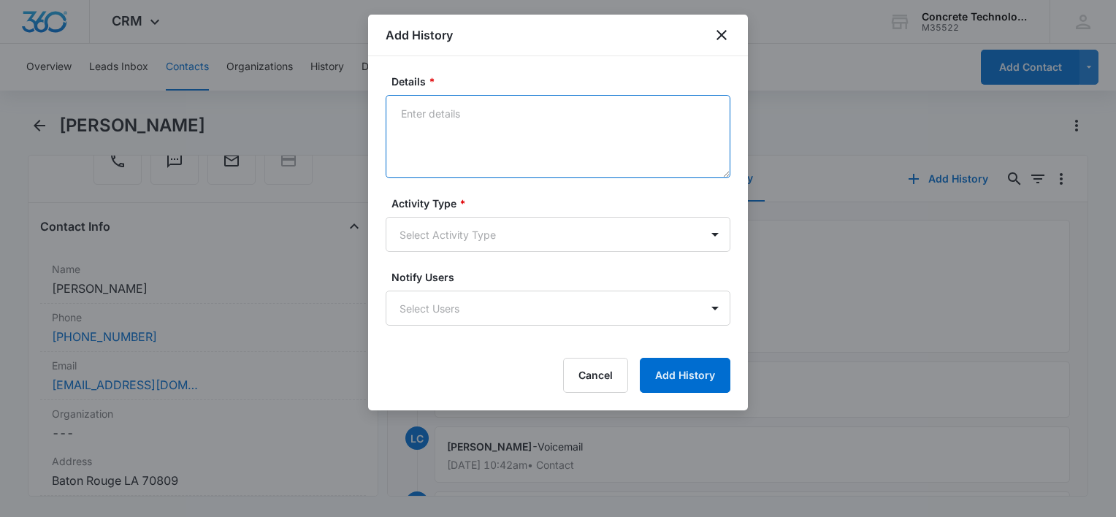
click at [540, 127] on textarea "Details *" at bounding box center [557, 136] width 345 height 83
type textarea "Voicemail"
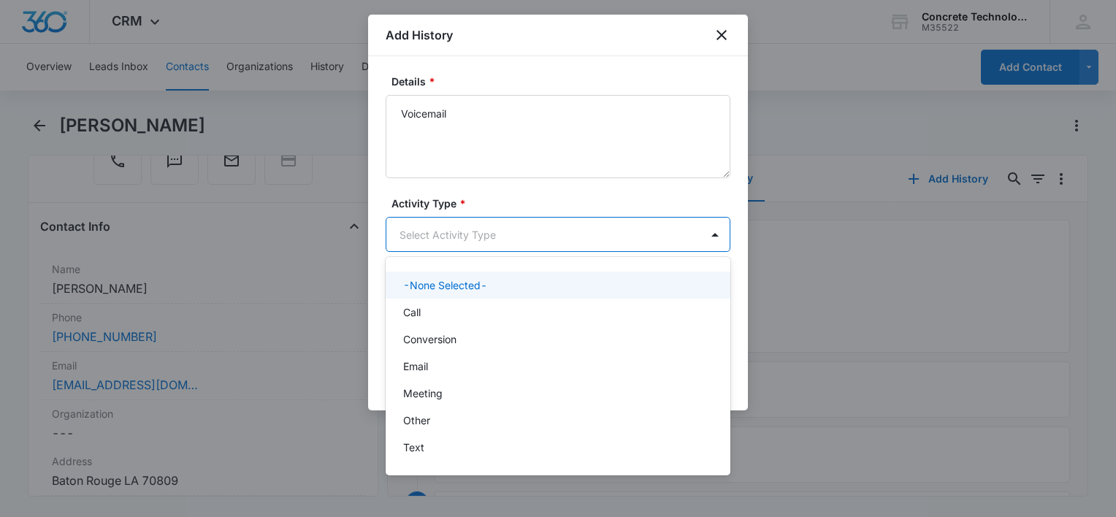
click at [502, 221] on body "CRM Apps Reputation Websites Forms CRM Email Social Content Ads Intelligence Fi…" at bounding box center [558, 258] width 1116 height 517
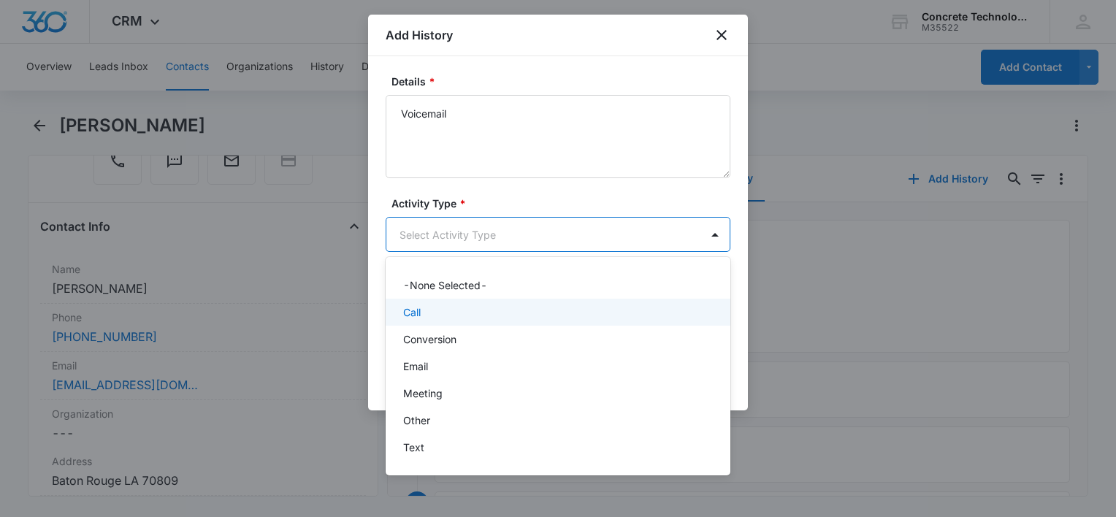
click at [449, 322] on div "Call" at bounding box center [557, 312] width 345 height 27
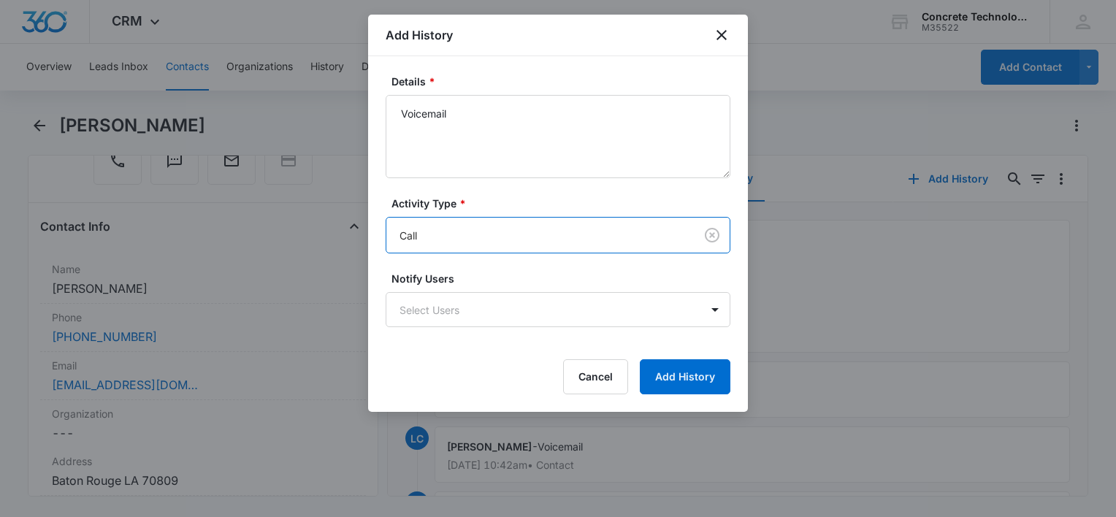
click at [449, 322] on body "CRM Apps Reputation Websites Forms CRM Email Social Content Ads Intelligence Fi…" at bounding box center [558, 258] width 1116 height 517
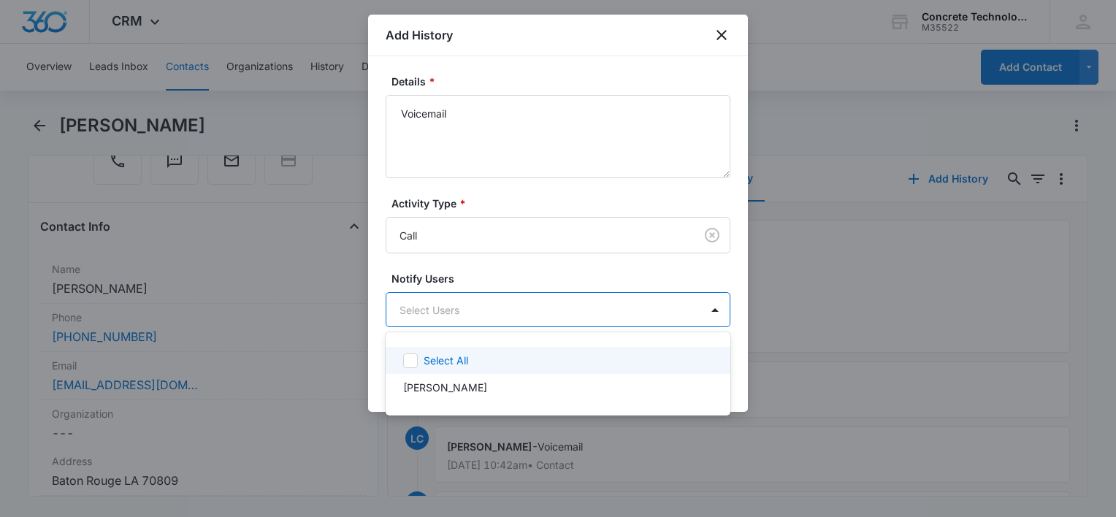
click at [450, 360] on p "Select All" at bounding box center [445, 360] width 45 height 15
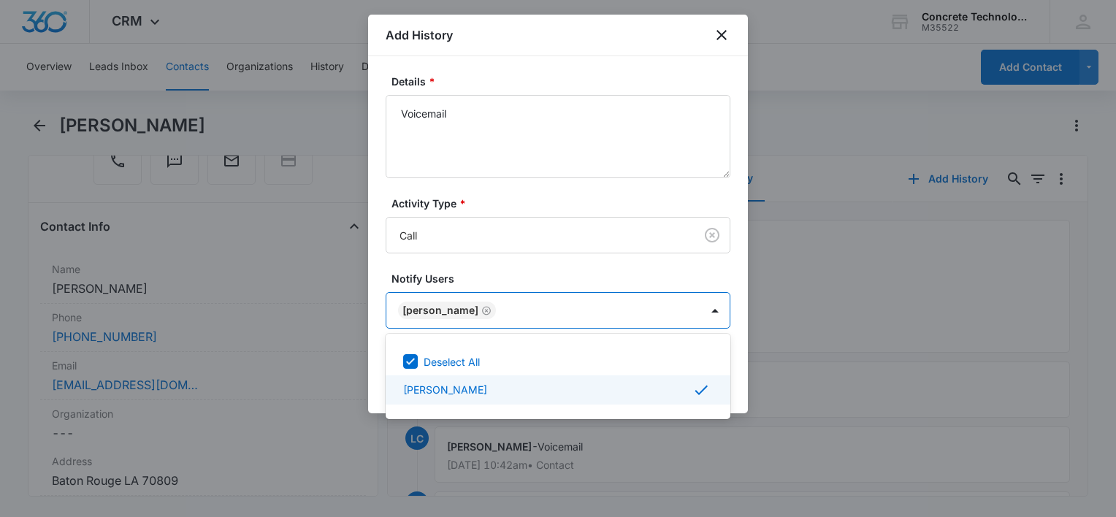
click at [741, 371] on div at bounding box center [558, 258] width 1116 height 517
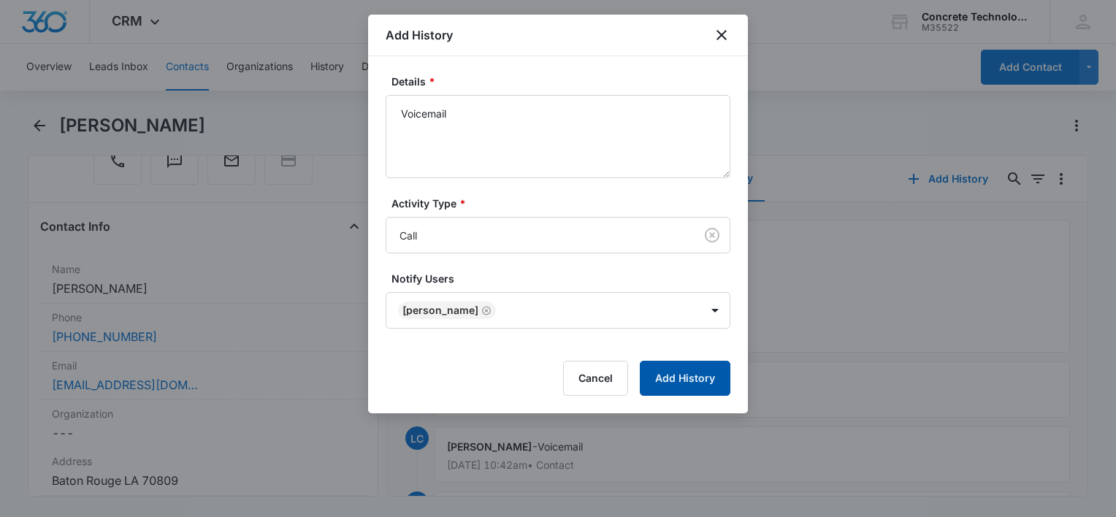
click at [697, 379] on button "Add History" at bounding box center [685, 378] width 91 height 35
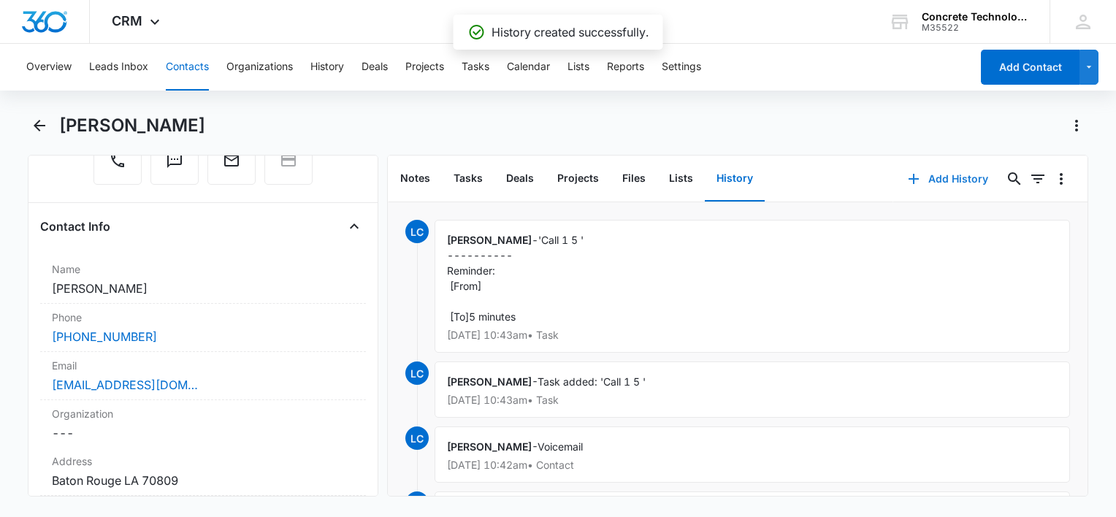
drag, startPoint x: 921, startPoint y: 150, endPoint x: 924, endPoint y: 166, distance: 17.0
click at [921, 150] on div "[PERSON_NAME]" at bounding box center [558, 134] width 1060 height 41
click at [923, 182] on button "Add History" at bounding box center [948, 178] width 110 height 35
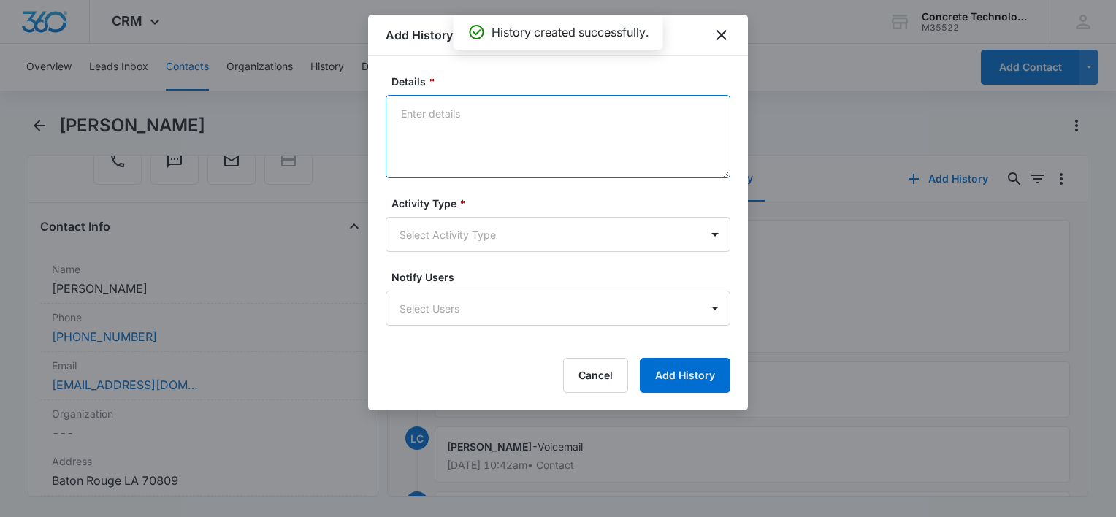
click at [469, 134] on textarea "Details *" at bounding box center [557, 136] width 345 height 83
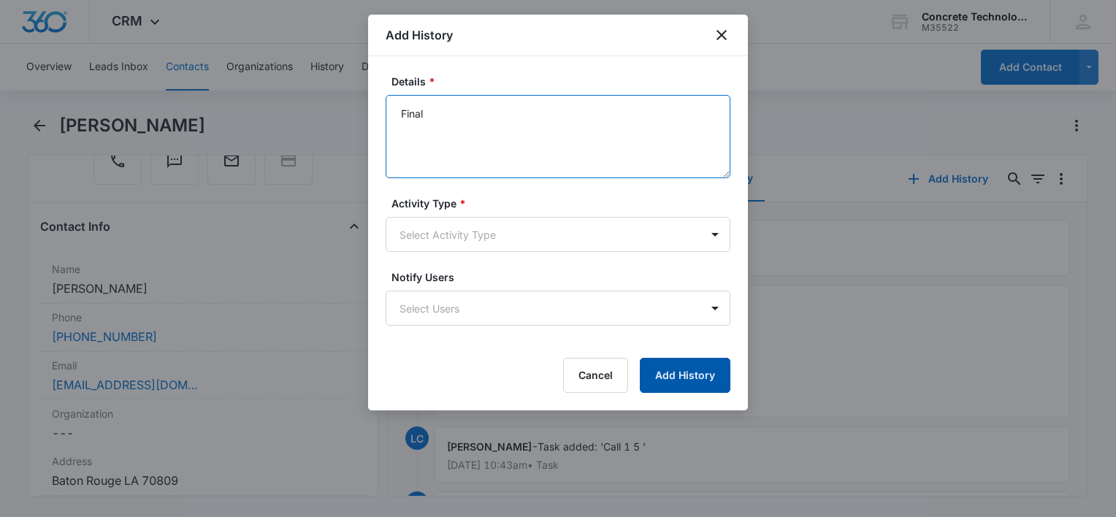
type textarea "Final"
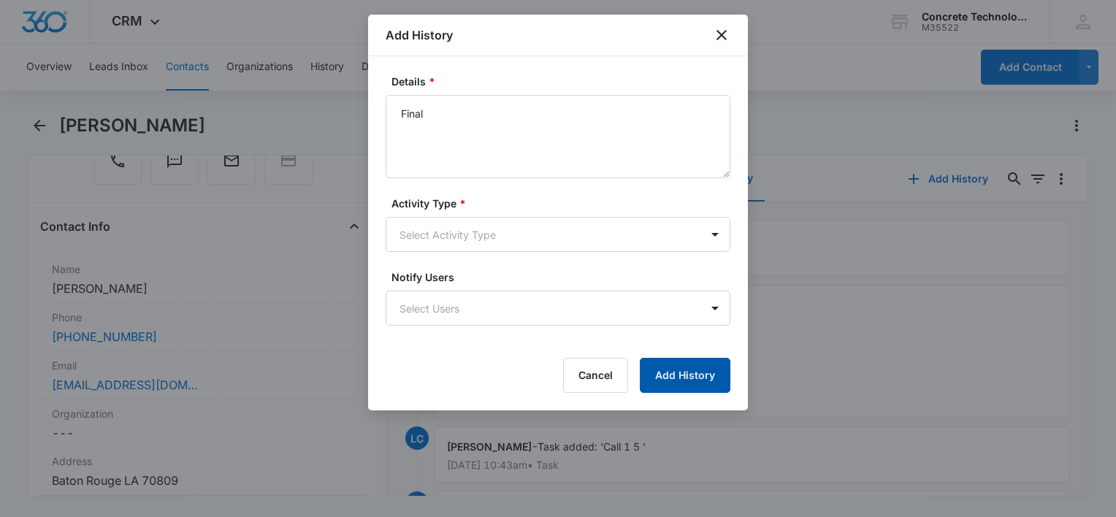
click at [687, 380] on button "Add History" at bounding box center [685, 375] width 91 height 35
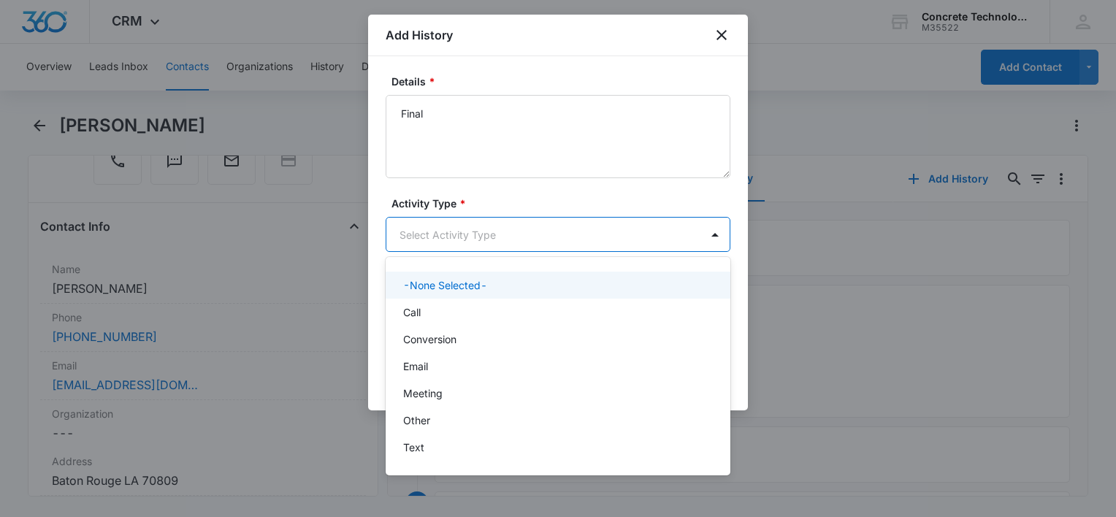
click at [479, 236] on body "CRM Apps Reputation Websites Forms CRM Email Social Content Ads Intelligence Fi…" at bounding box center [558, 258] width 1116 height 517
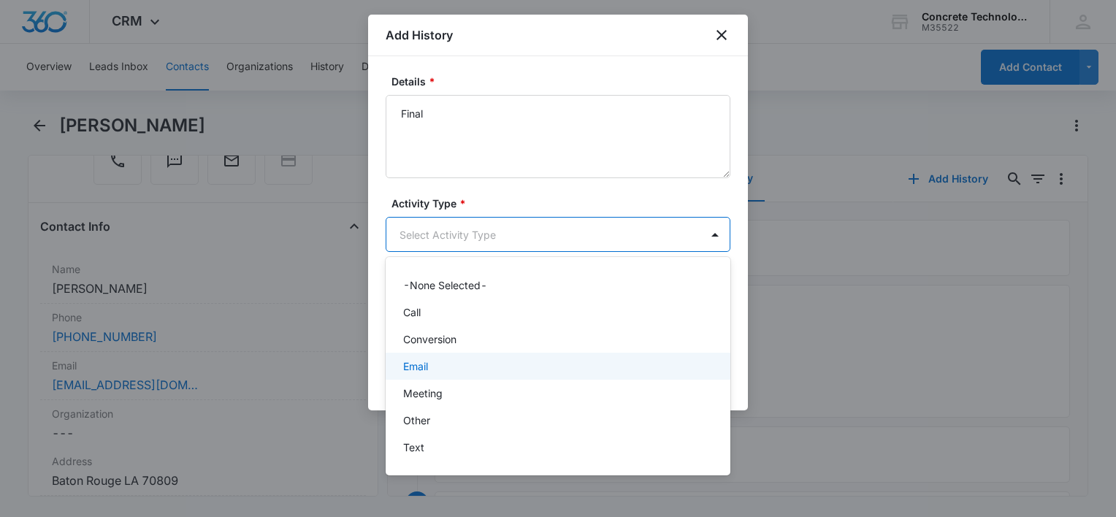
click at [429, 358] on div "Email" at bounding box center [556, 365] width 307 height 15
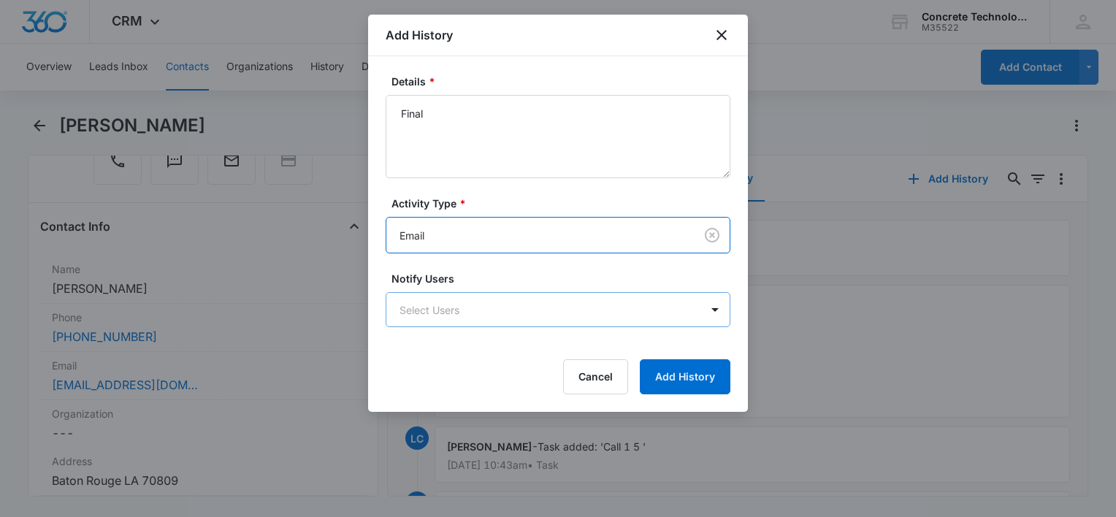
click at [532, 318] on body "CRM Apps Reputation Websites Forms CRM Email Social Content Ads Intelligence Fi…" at bounding box center [558, 258] width 1116 height 517
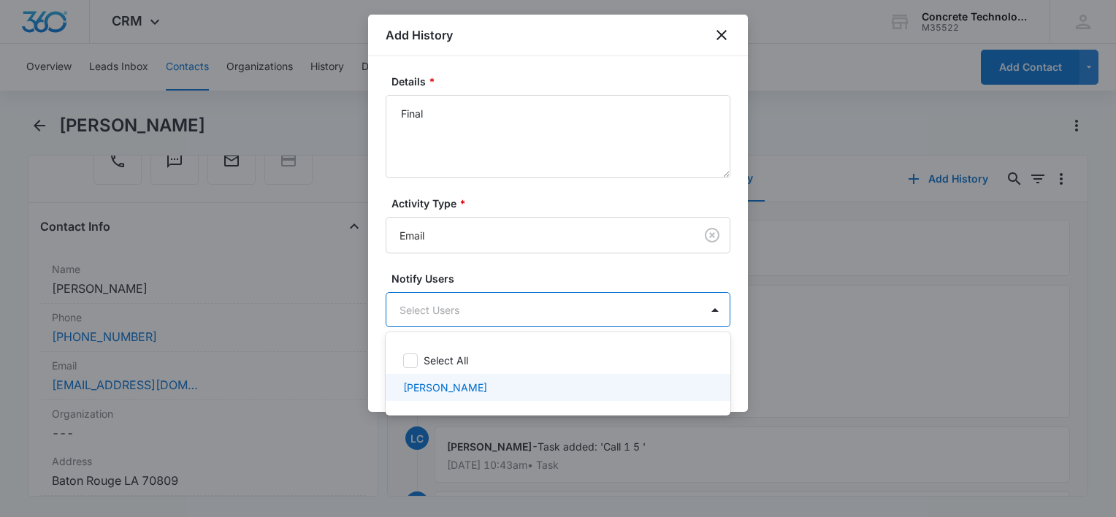
click at [461, 385] on p "[PERSON_NAME]" at bounding box center [445, 387] width 84 height 15
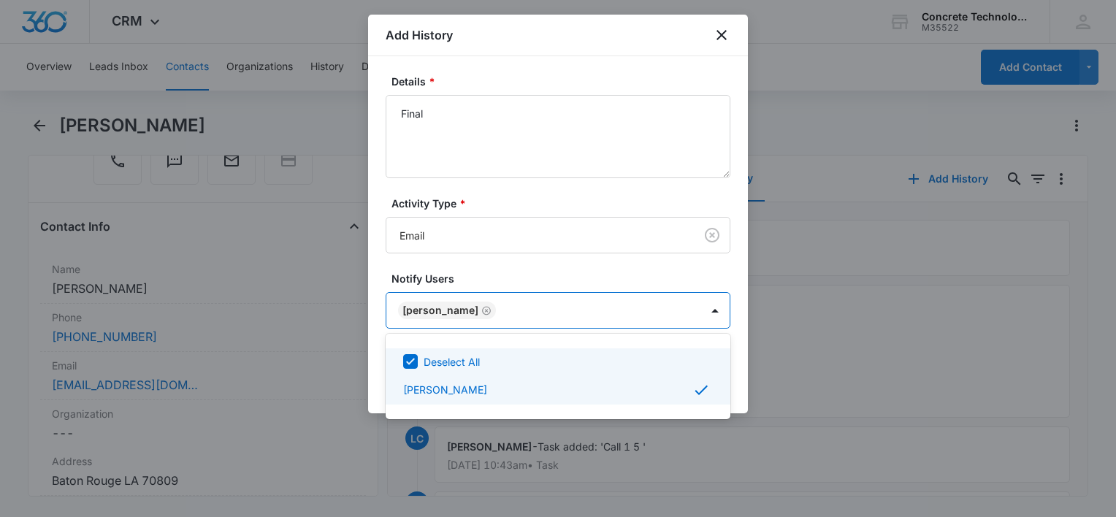
click at [740, 373] on div at bounding box center [558, 258] width 1116 height 517
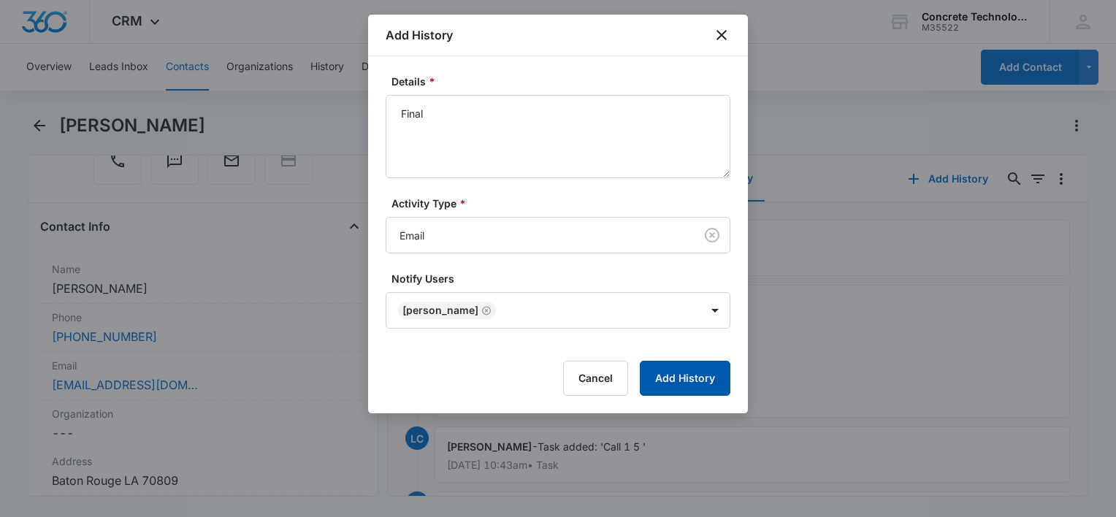
click at [733, 392] on div "Details * Final Activity Type * Email Notify Users [PERSON_NAME] Cancel Add His…" at bounding box center [558, 234] width 380 height 357
click at [698, 383] on button "Add History" at bounding box center [685, 378] width 91 height 35
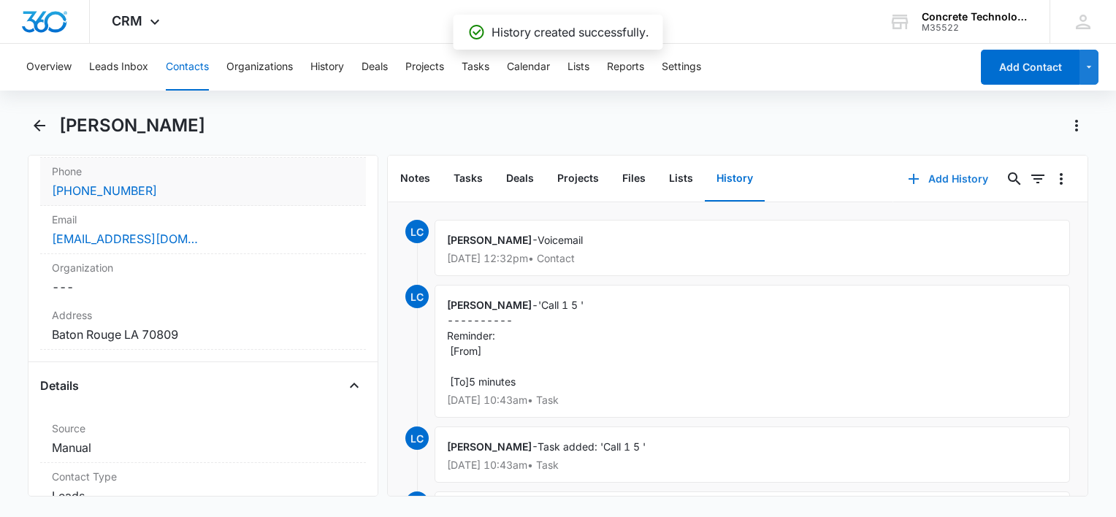
scroll to position [479, 0]
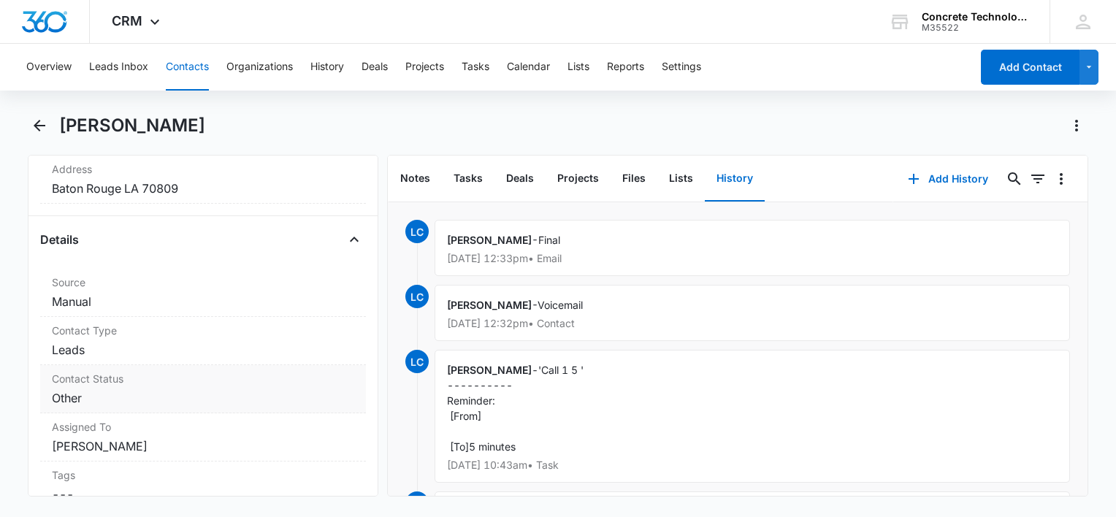
click at [119, 402] on dd "Cancel Save Changes Other" at bounding box center [203, 398] width 302 height 18
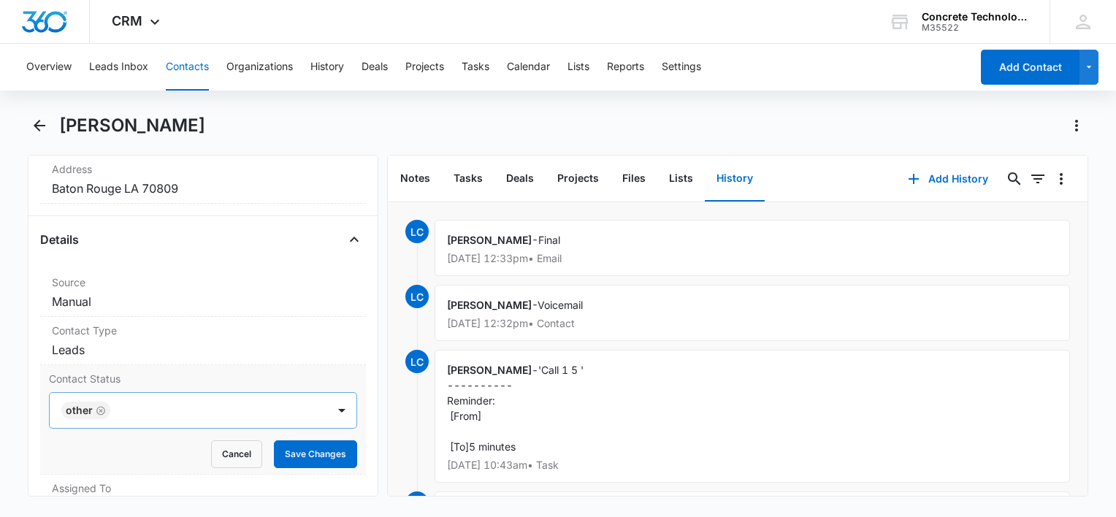
click at [101, 408] on icon "Remove Other" at bounding box center [101, 410] width 10 height 11
click at [101, 408] on div at bounding box center [185, 410] width 245 height 20
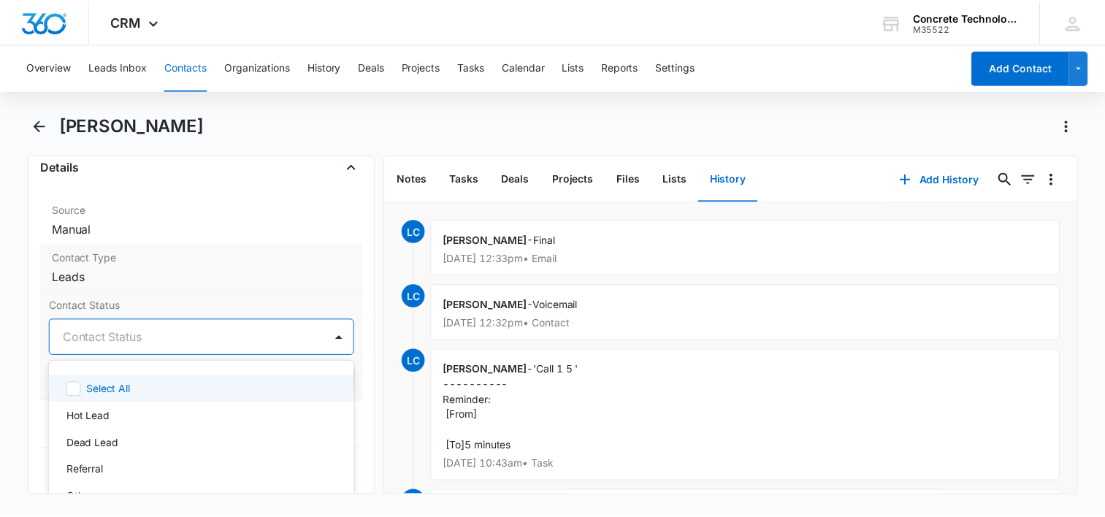
scroll to position [552, 0]
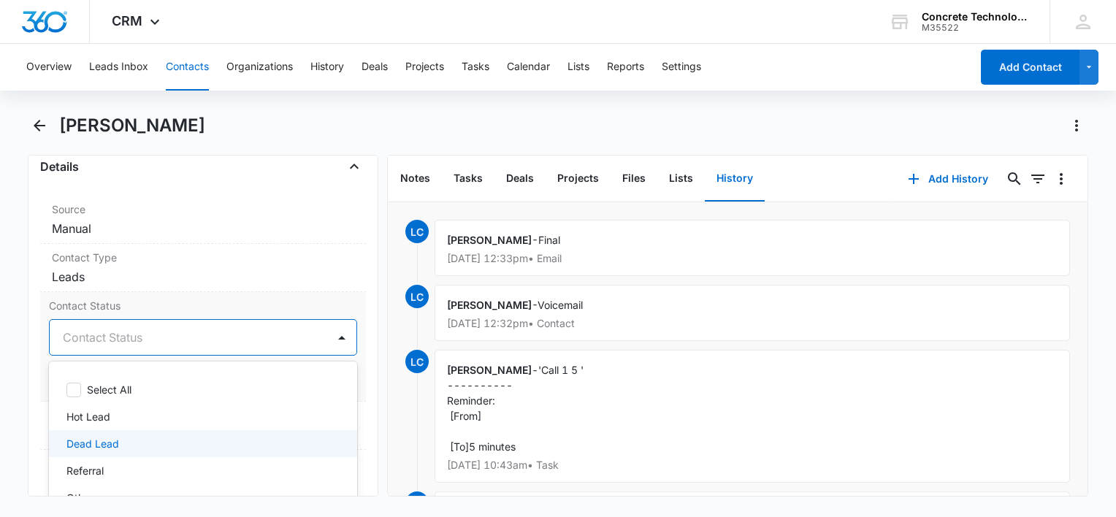
click at [105, 442] on p "Dead Lead" at bounding box center [92, 443] width 53 height 15
click at [526, 67] on button "Calendar" at bounding box center [528, 67] width 43 height 47
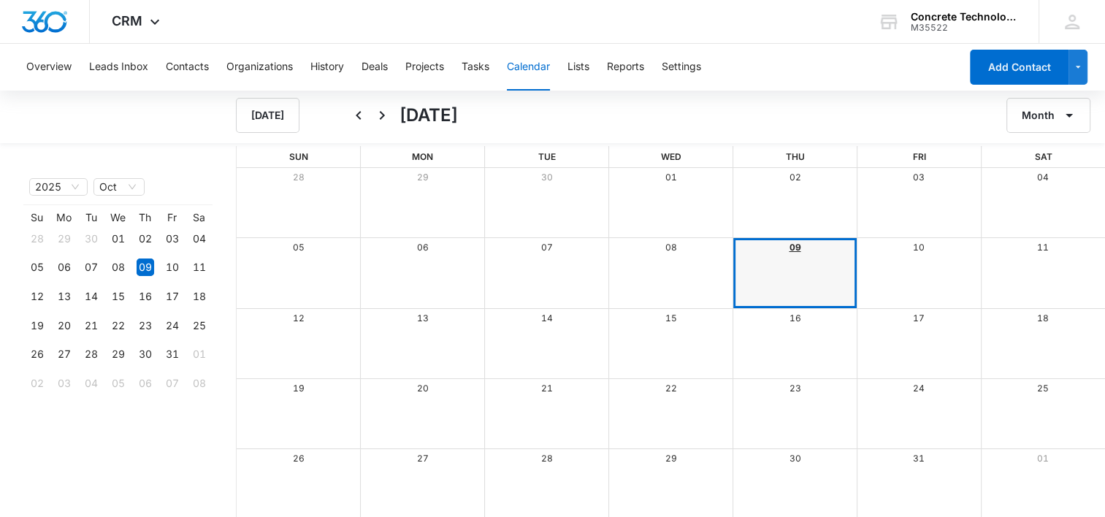
click at [794, 243] on link "09" at bounding box center [794, 247] width 12 height 11
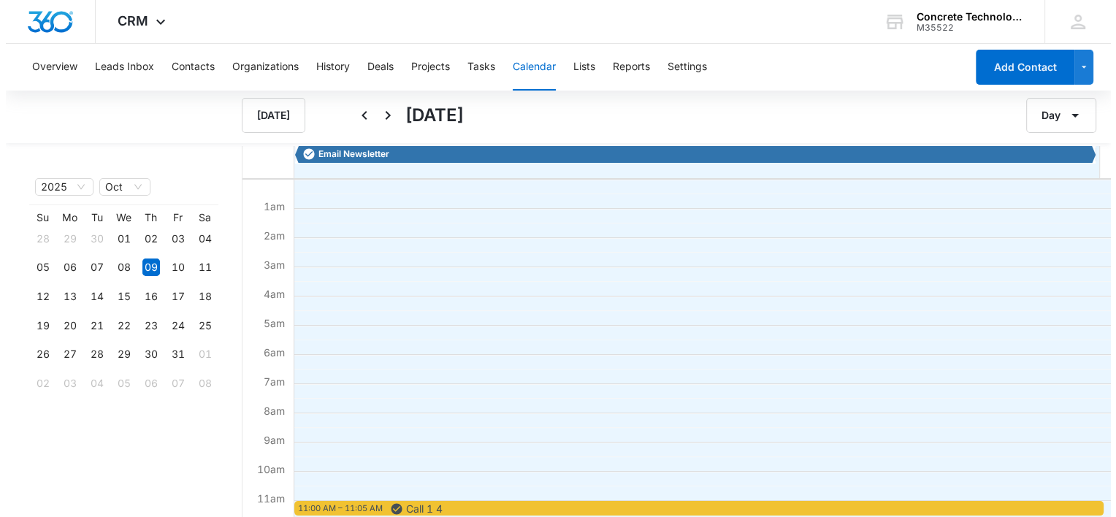
scroll to position [219, 0]
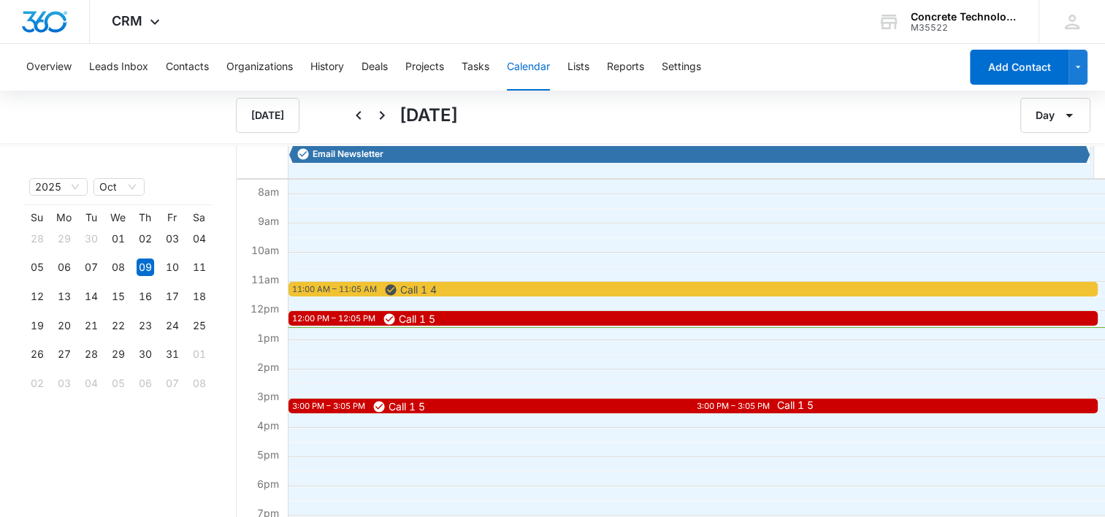
click at [893, 409] on span "Call 1 5" at bounding box center [974, 405] width 394 height 10
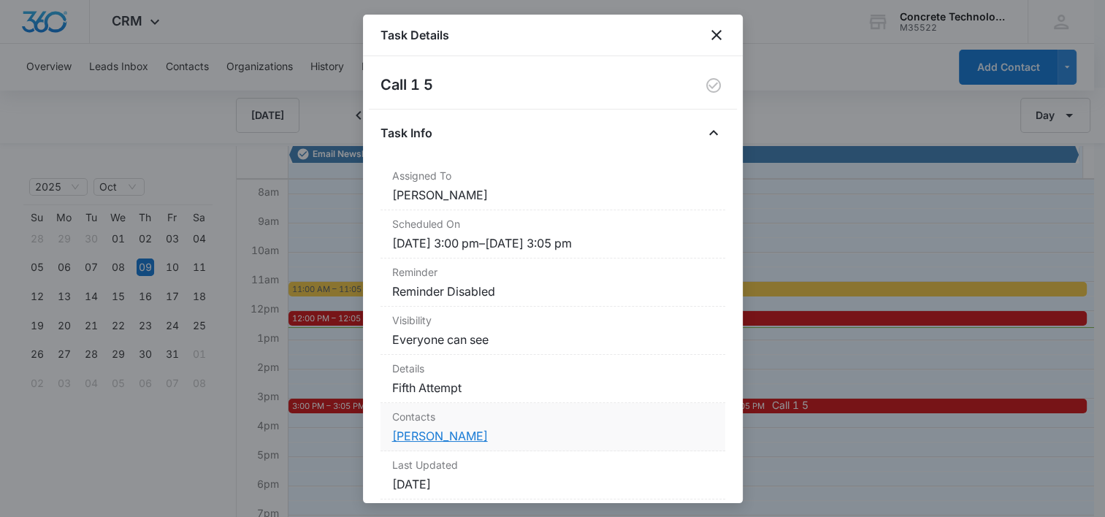
click at [443, 432] on link "[PERSON_NAME]" at bounding box center [440, 436] width 96 height 15
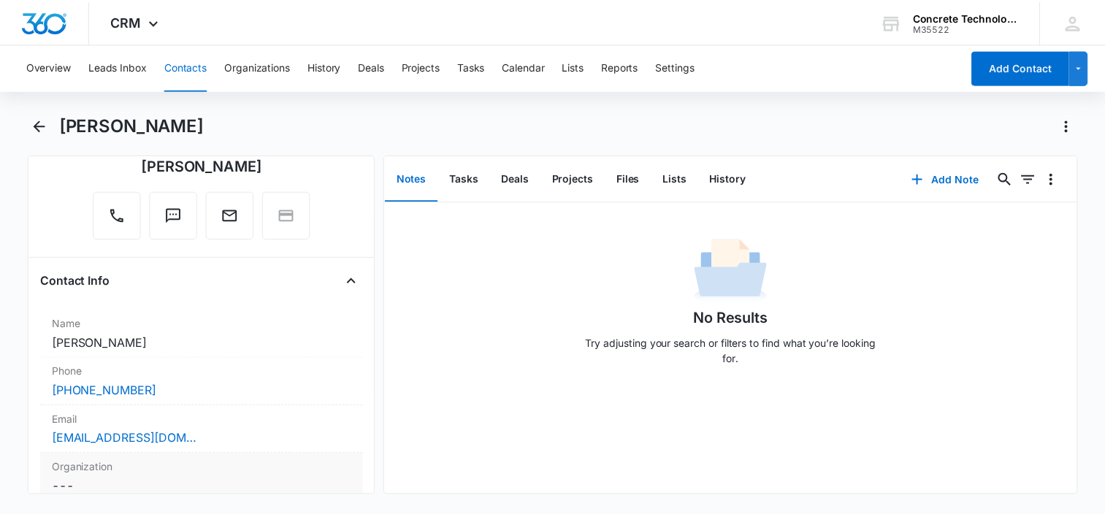
scroll to position [146, 0]
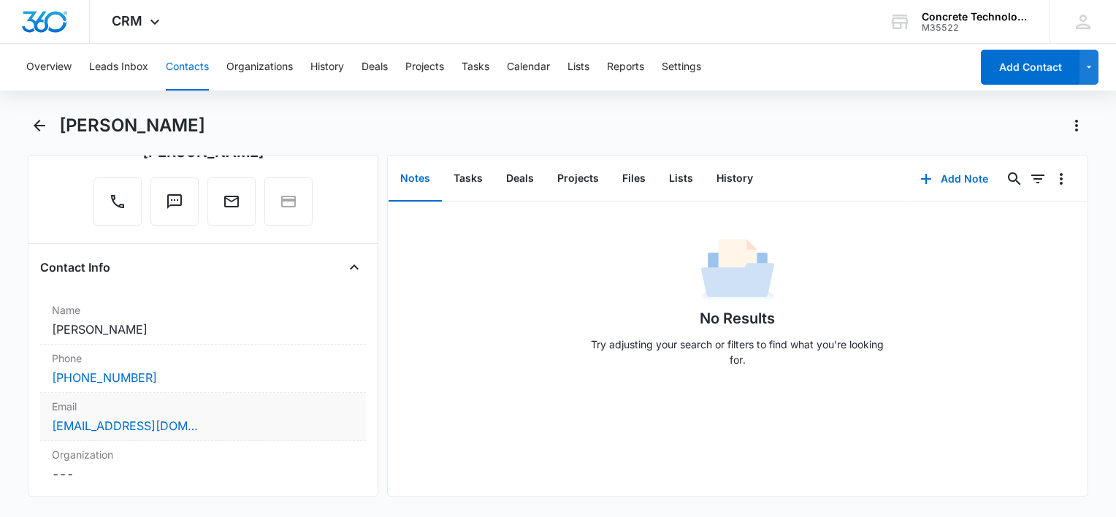
click at [265, 423] on div "[EMAIL_ADDRESS][DOMAIN_NAME]" at bounding box center [203, 426] width 302 height 18
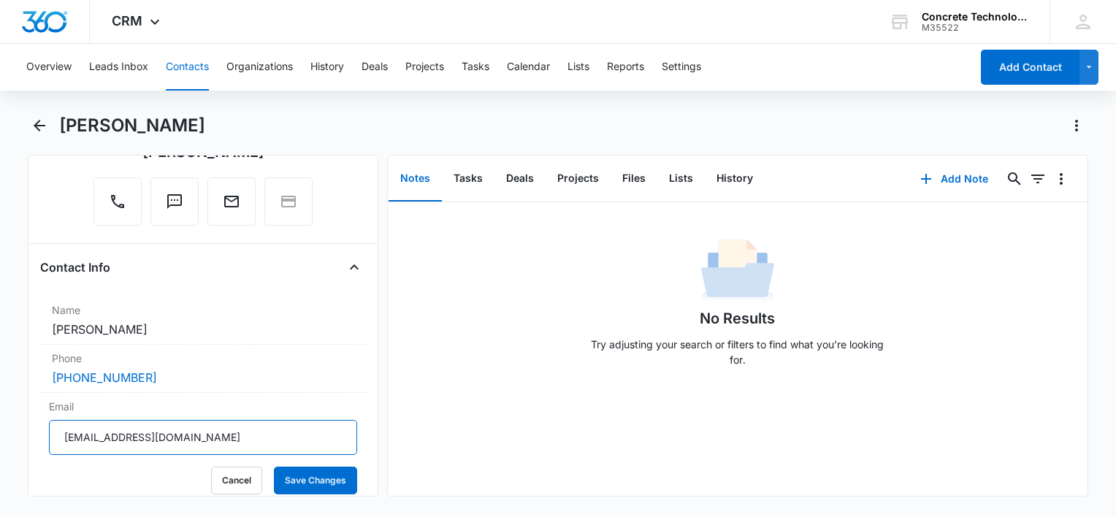
drag, startPoint x: 113, startPoint y: 441, endPoint x: 4, endPoint y: 443, distance: 108.8
click at [0, 454] on html "CRM Apps Reputation Websites Forms CRM Email Social Content Ads Intelligence Fi…" at bounding box center [558, 258] width 1116 height 517
click at [470, 179] on button "Tasks" at bounding box center [468, 178] width 53 height 45
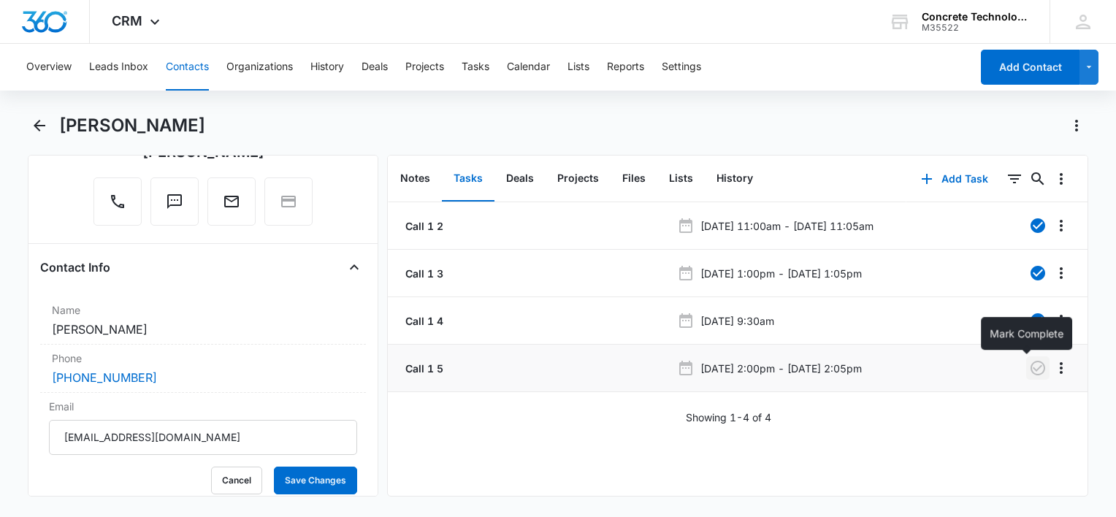
click at [1030, 373] on icon "button" at bounding box center [1037, 368] width 15 height 15
click at [732, 175] on button "History" at bounding box center [735, 178] width 60 height 45
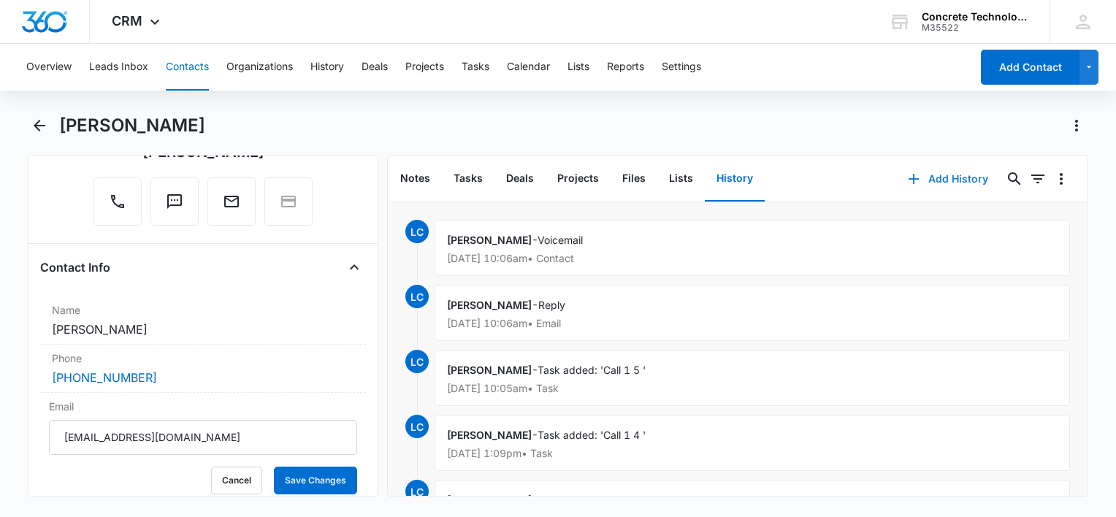
click at [939, 179] on button "Add History" at bounding box center [948, 178] width 110 height 35
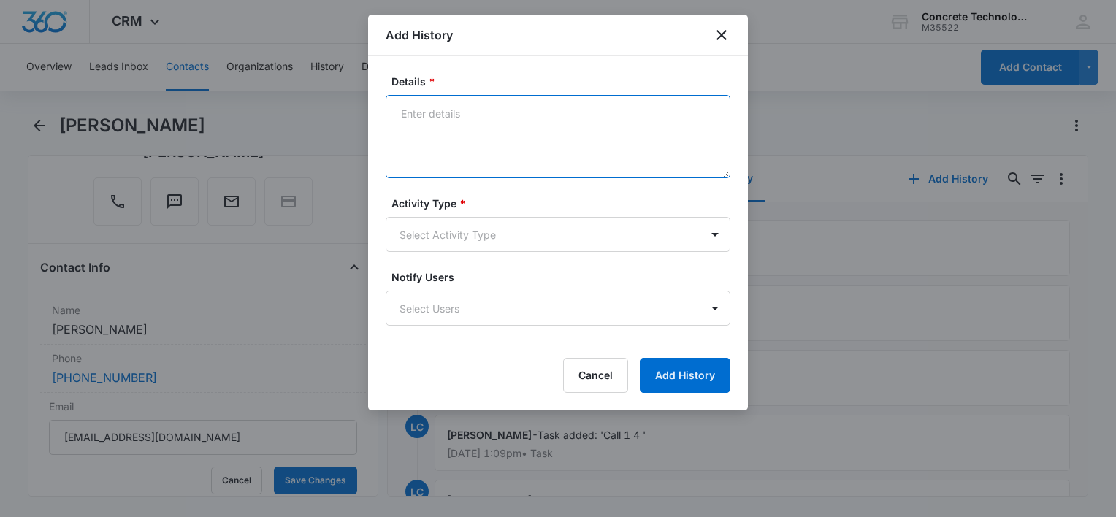
click at [569, 135] on textarea "Details *" at bounding box center [557, 136] width 345 height 83
type textarea "Voicemail"
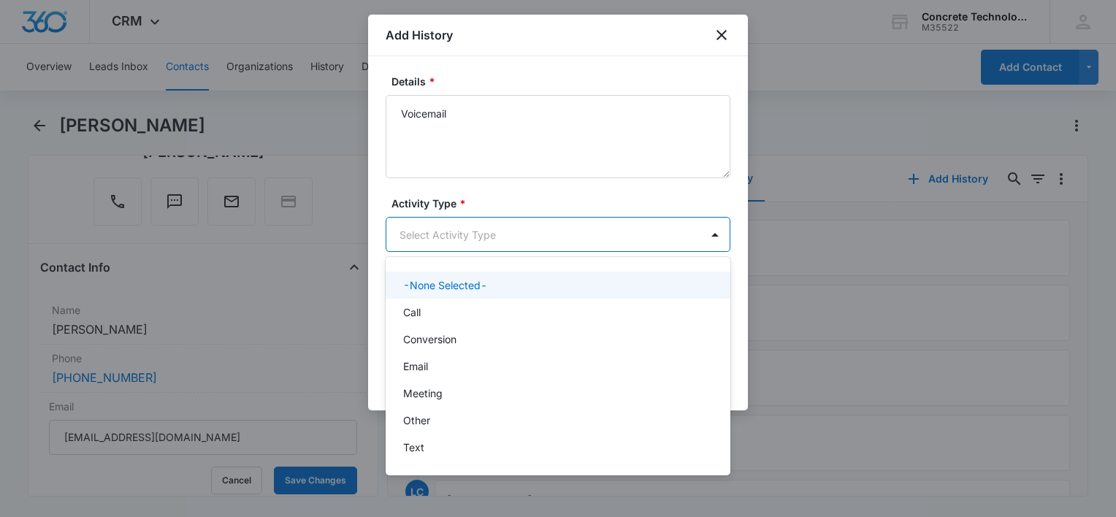
click at [492, 231] on body "CRM Apps Reputation Websites Forms CRM Email Social Content Ads Intelligence Fi…" at bounding box center [558, 258] width 1116 height 517
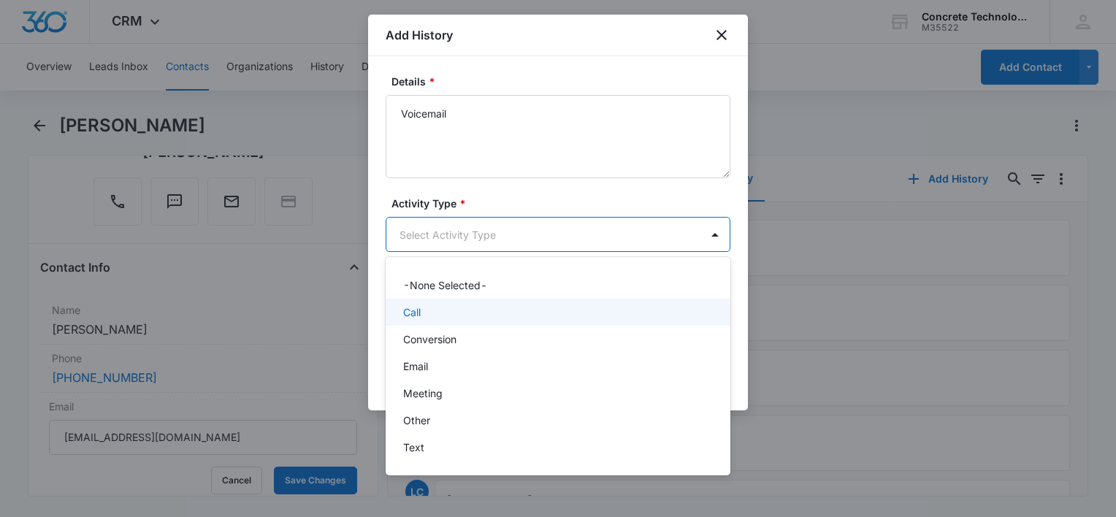
click at [447, 317] on div "Call" at bounding box center [556, 311] width 307 height 15
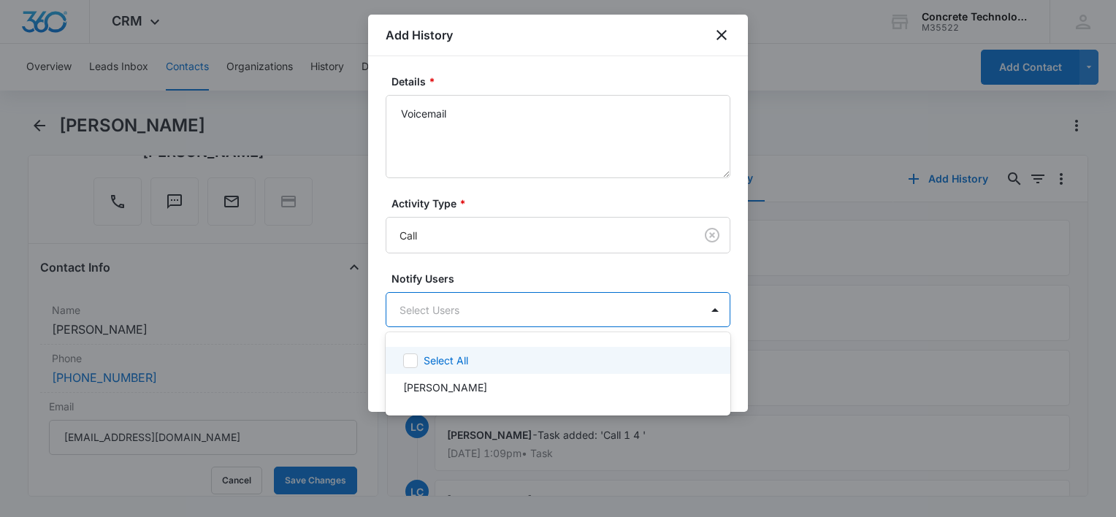
click at [447, 317] on body "CRM Apps Reputation Websites Forms CRM Email Social Content Ads Intelligence Fi…" at bounding box center [558, 258] width 1116 height 517
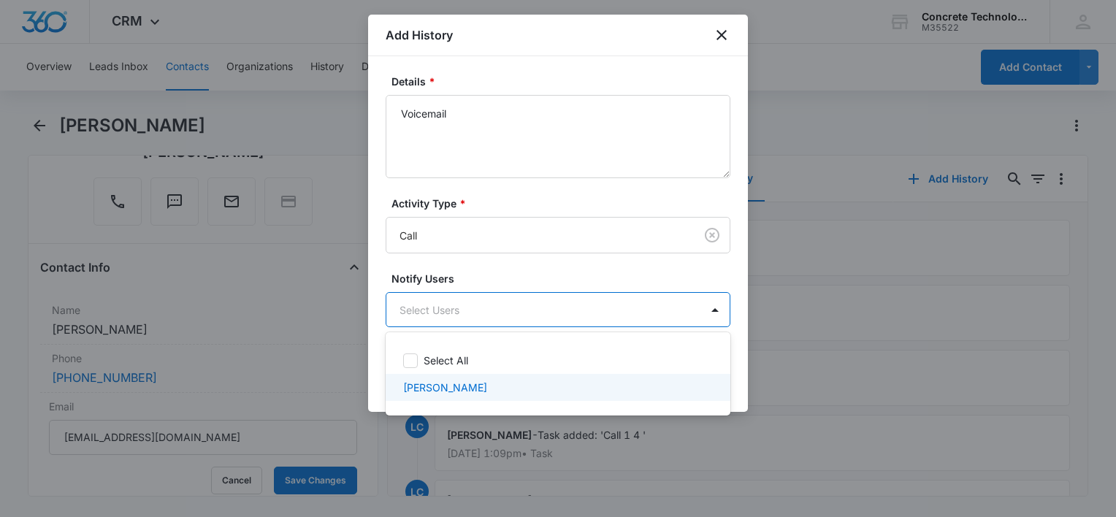
click at [461, 378] on div "[PERSON_NAME]" at bounding box center [557, 387] width 345 height 27
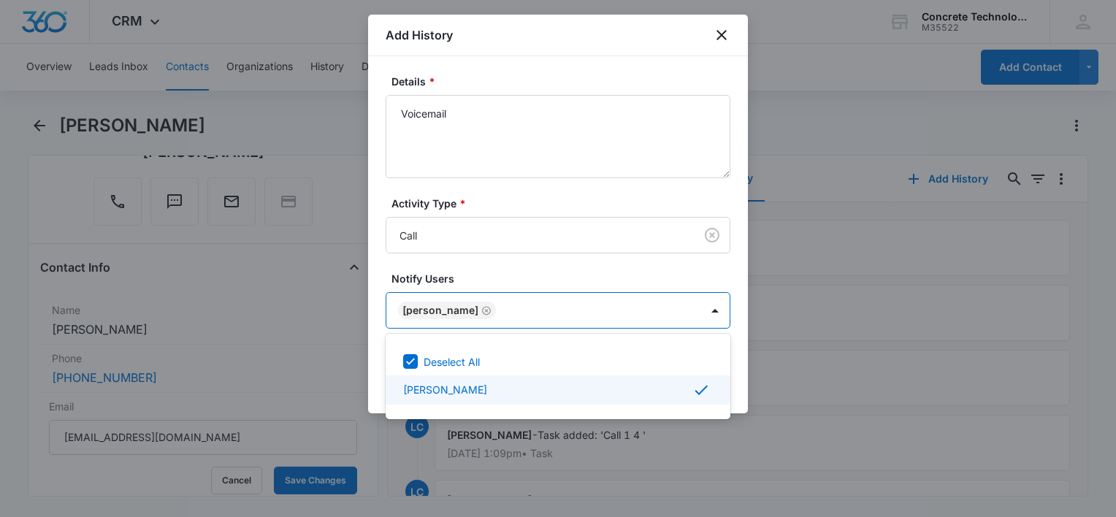
click at [745, 380] on div at bounding box center [558, 258] width 1116 height 517
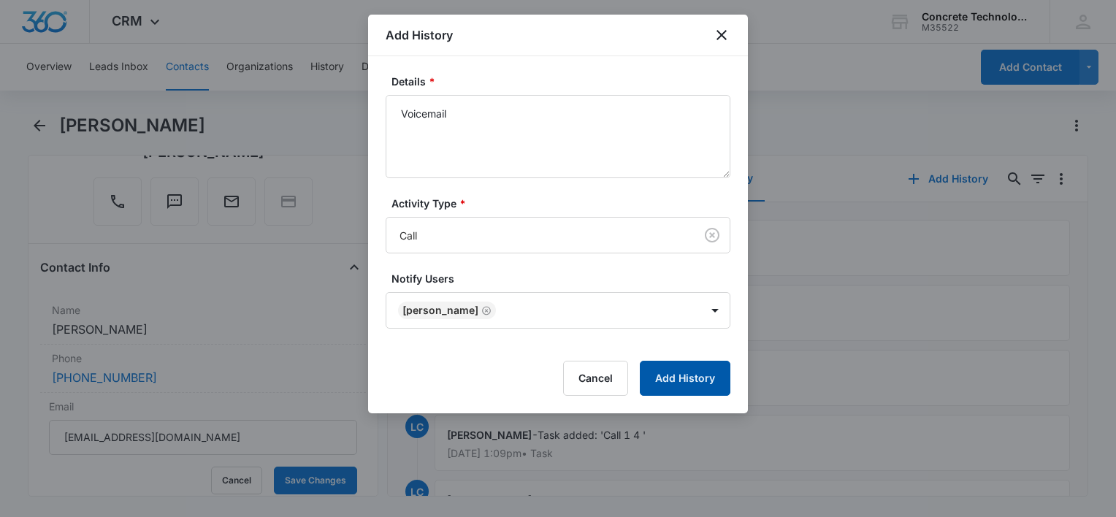
click at [696, 375] on button "Add History" at bounding box center [685, 378] width 91 height 35
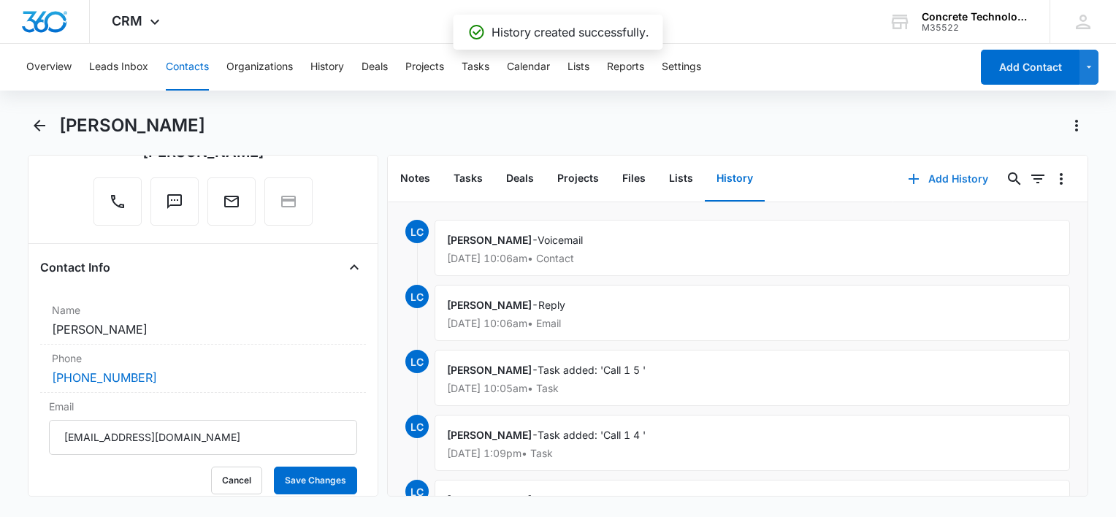
click at [941, 180] on button "Add History" at bounding box center [948, 178] width 110 height 35
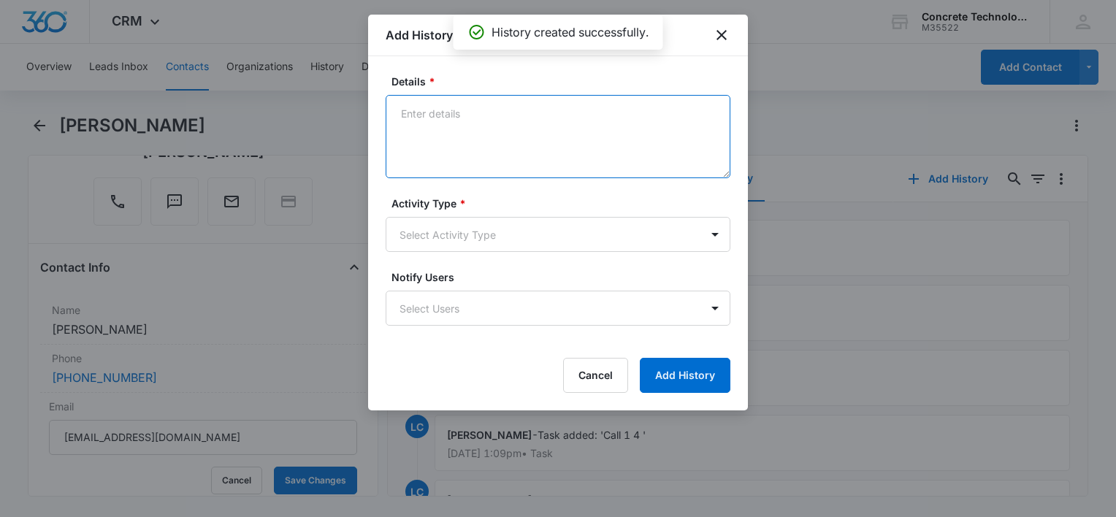
click at [491, 161] on textarea "Details *" at bounding box center [557, 136] width 345 height 83
type textarea "Final"
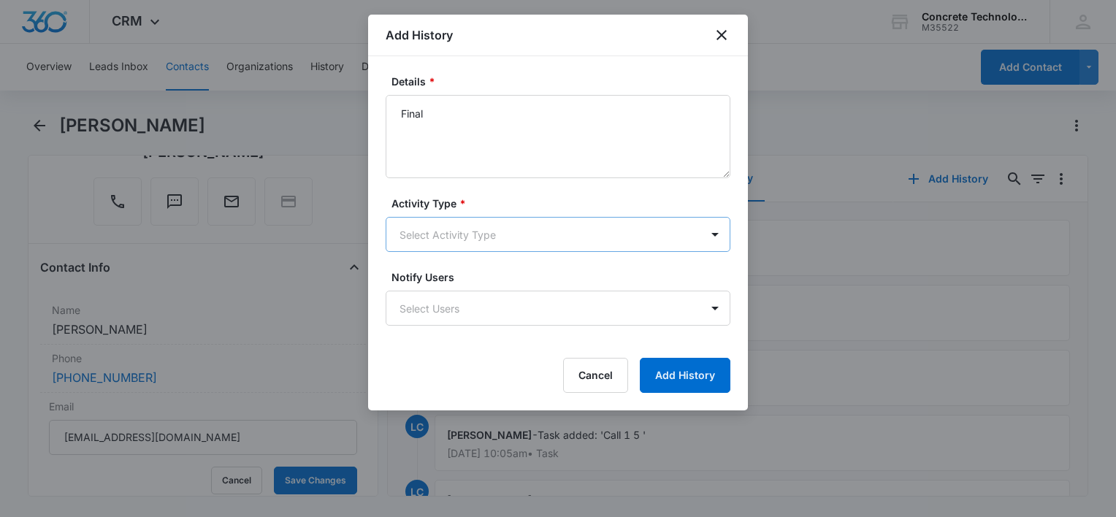
click at [488, 246] on body "CRM Apps Reputation Websites Forms CRM Email Social Content Ads Intelligence Fi…" at bounding box center [558, 258] width 1116 height 517
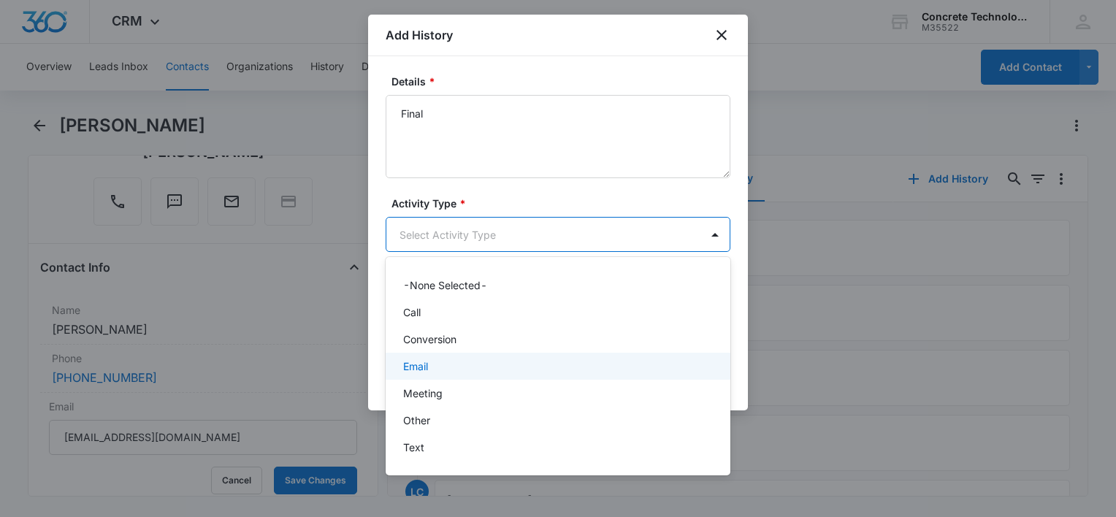
click at [434, 362] on div "Email" at bounding box center [556, 365] width 307 height 15
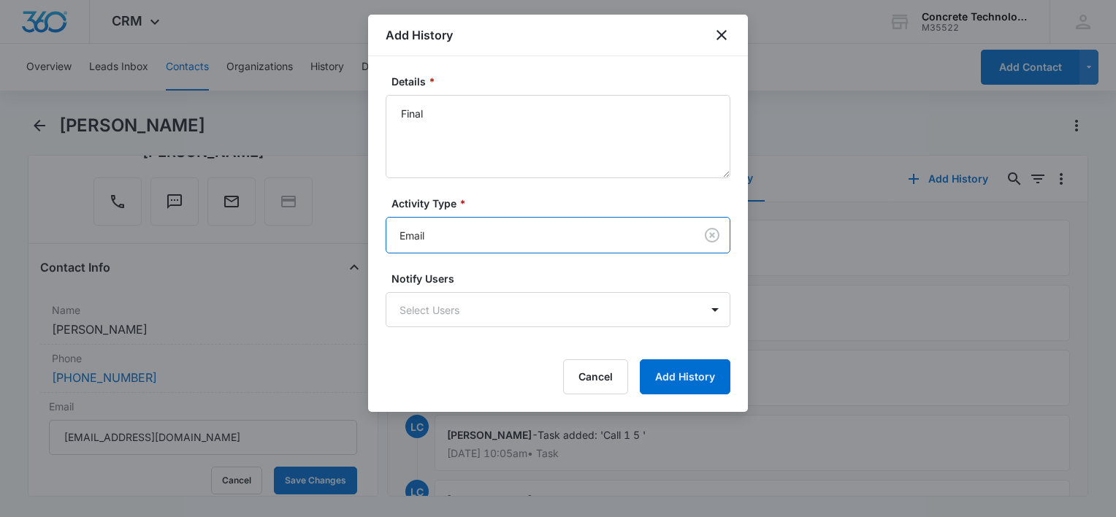
click at [442, 342] on form "Details * Final Activity Type * option Email, selected. Email Notify Users Sele…" at bounding box center [557, 234] width 345 height 321
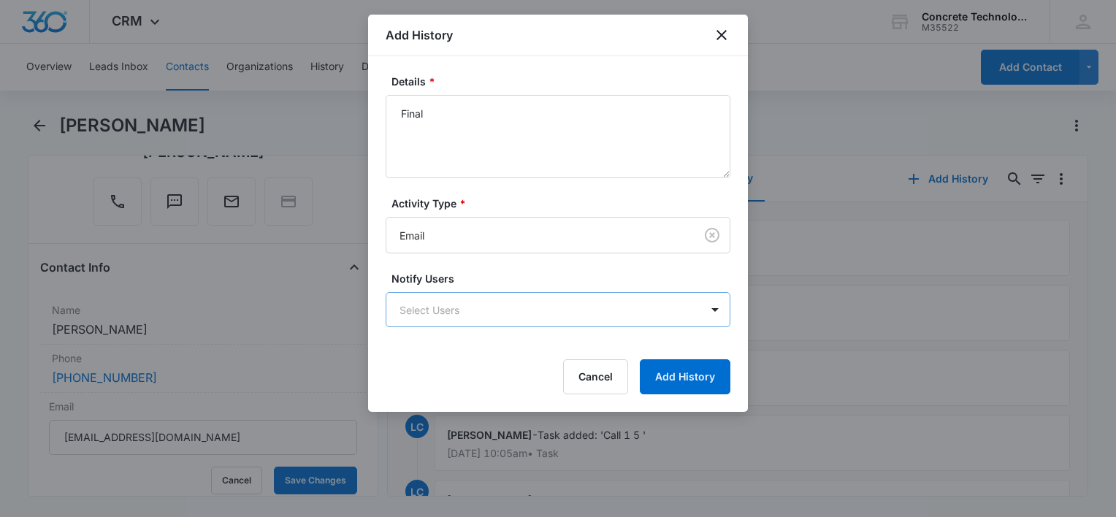
click at [447, 314] on body "CRM Apps Reputation Websites Forms CRM Email Social Content Ads Intelligence Fi…" at bounding box center [558, 258] width 1116 height 517
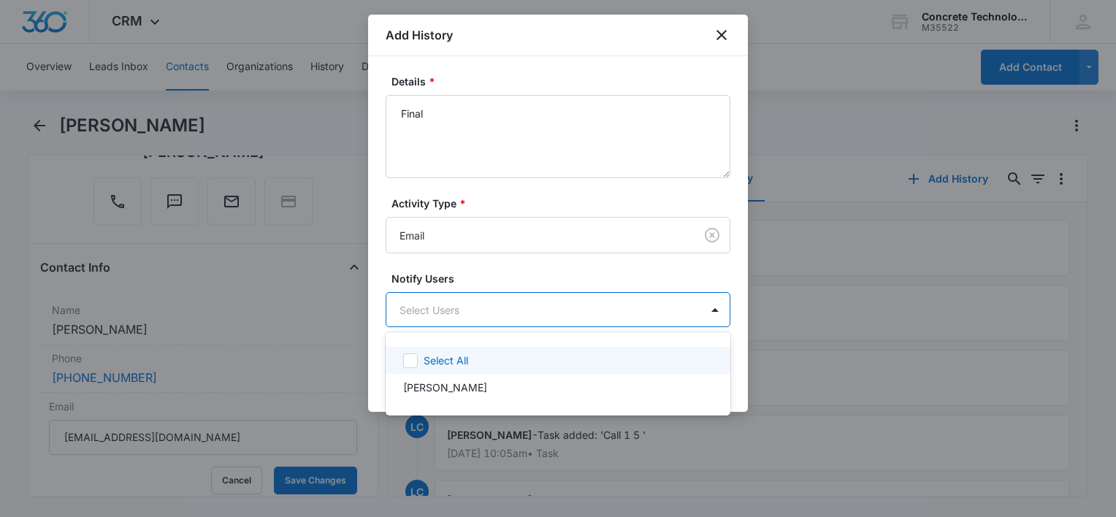
click at [431, 364] on p "Select All" at bounding box center [445, 360] width 45 height 15
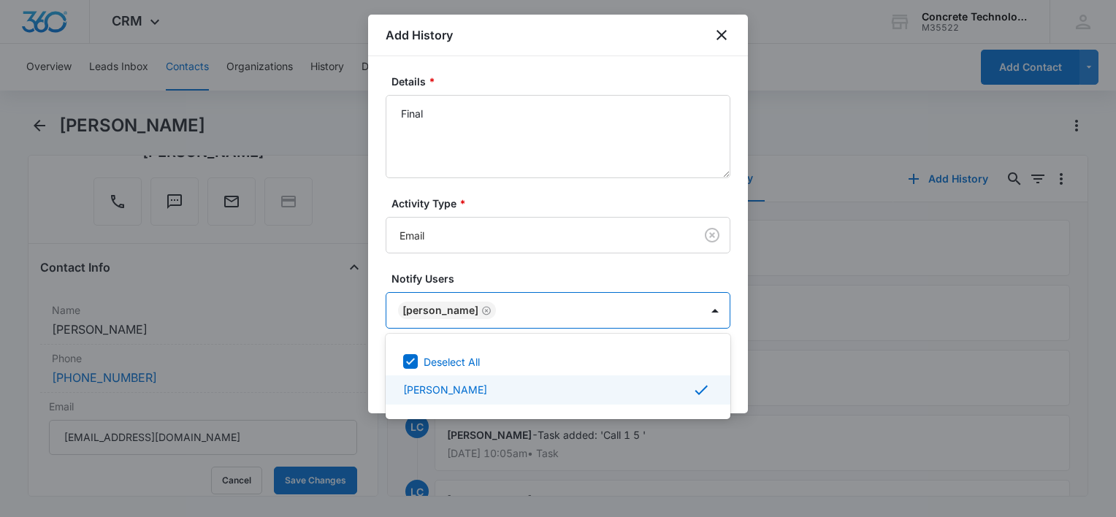
click at [739, 372] on div at bounding box center [558, 258] width 1116 height 517
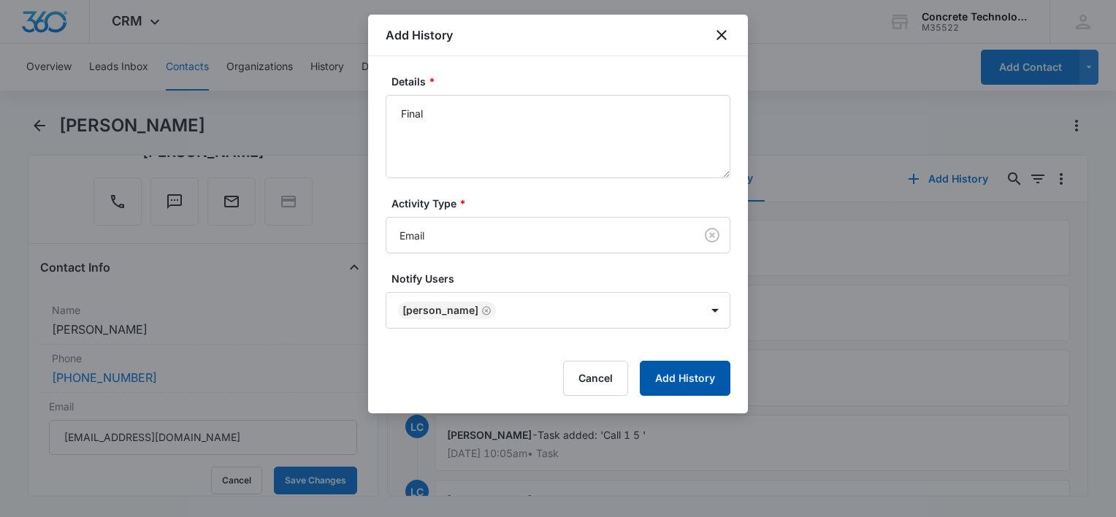
click at [707, 385] on button "Add History" at bounding box center [685, 378] width 91 height 35
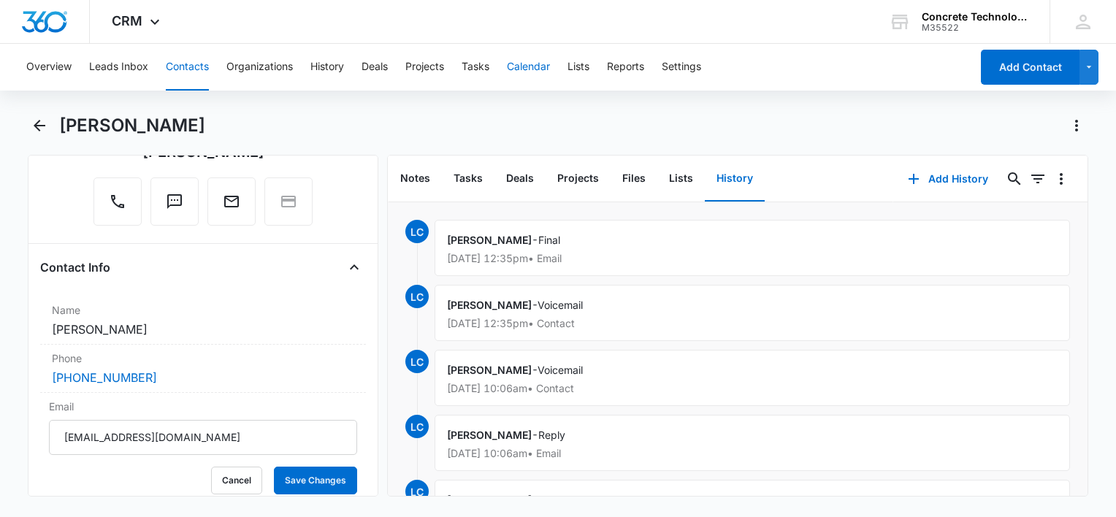
click at [543, 64] on button "Calendar" at bounding box center [528, 67] width 43 height 47
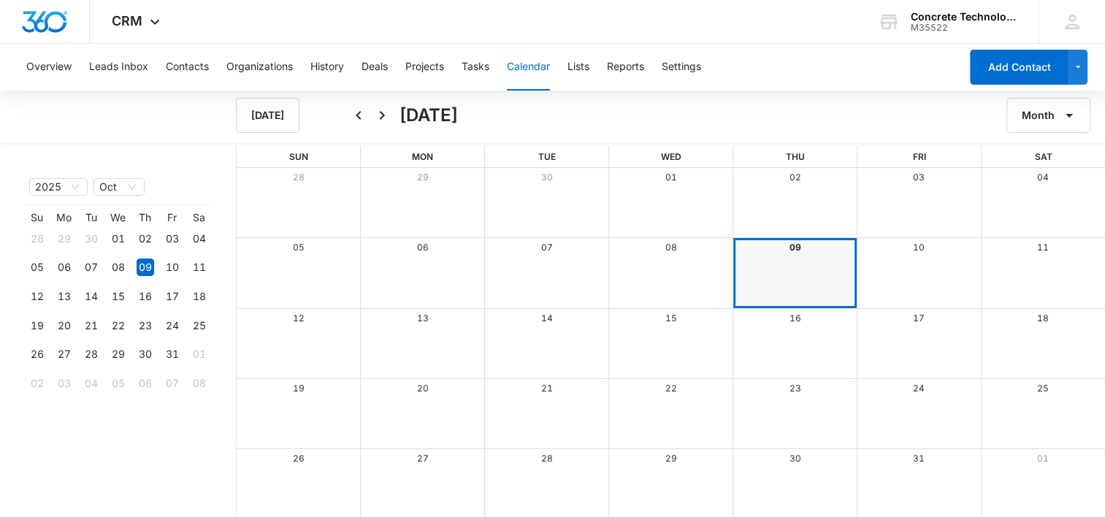
click at [911, 246] on div "10" at bounding box center [918, 247] width 124 height 19
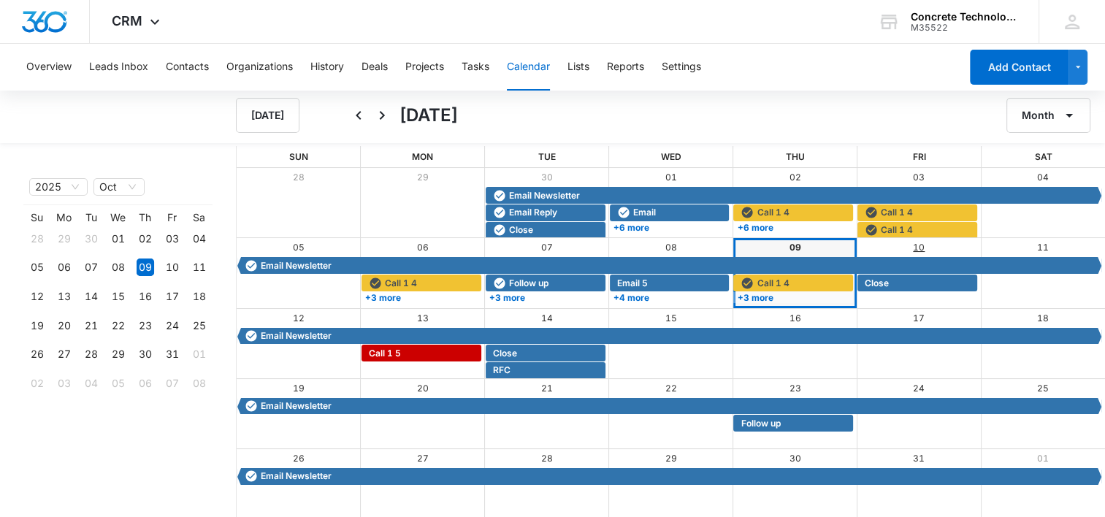
click at [920, 246] on link "10" at bounding box center [919, 247] width 12 height 11
